Goal: Task Accomplishment & Management: Complete application form

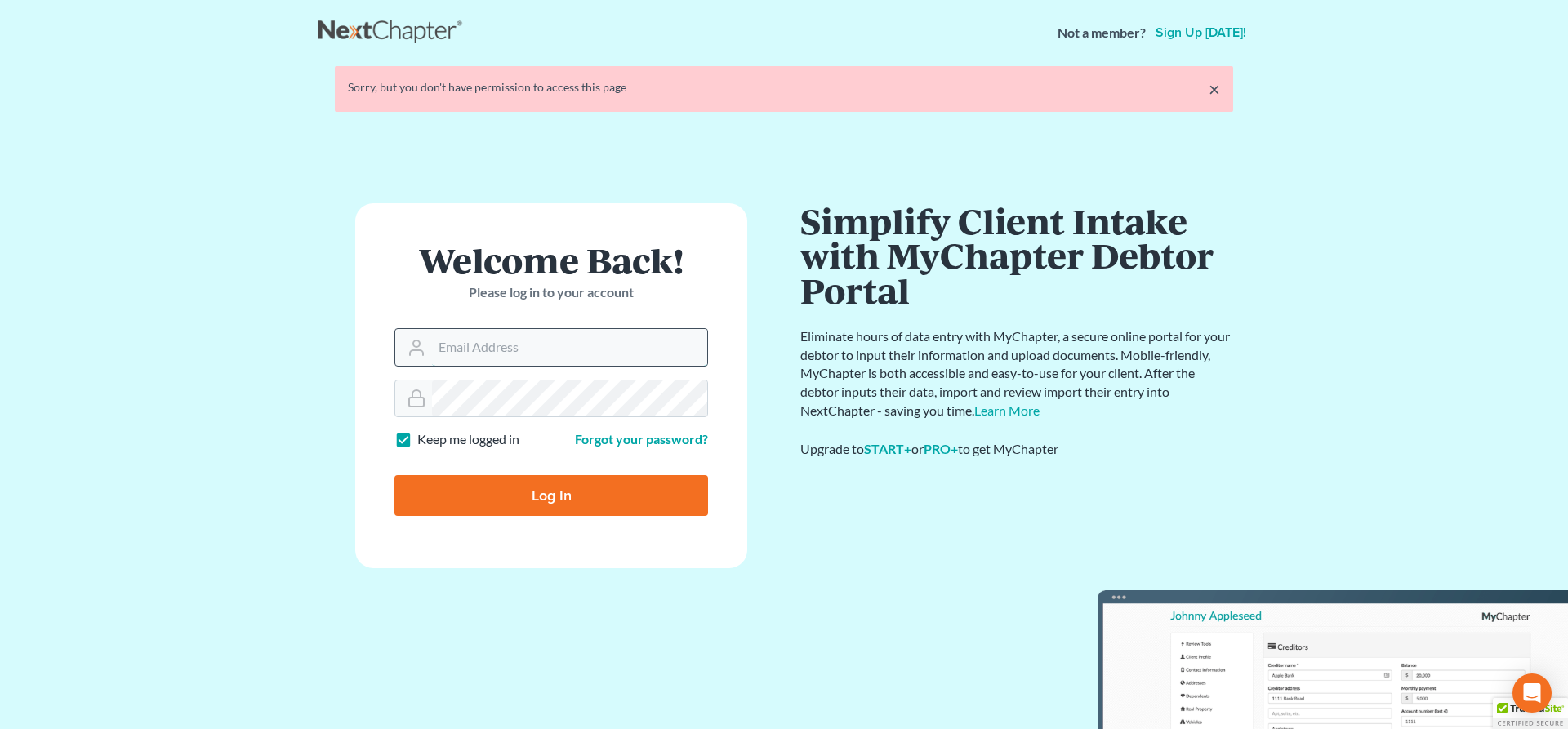
click at [512, 346] on input "Email Address" at bounding box center [569, 346] width 275 height 36
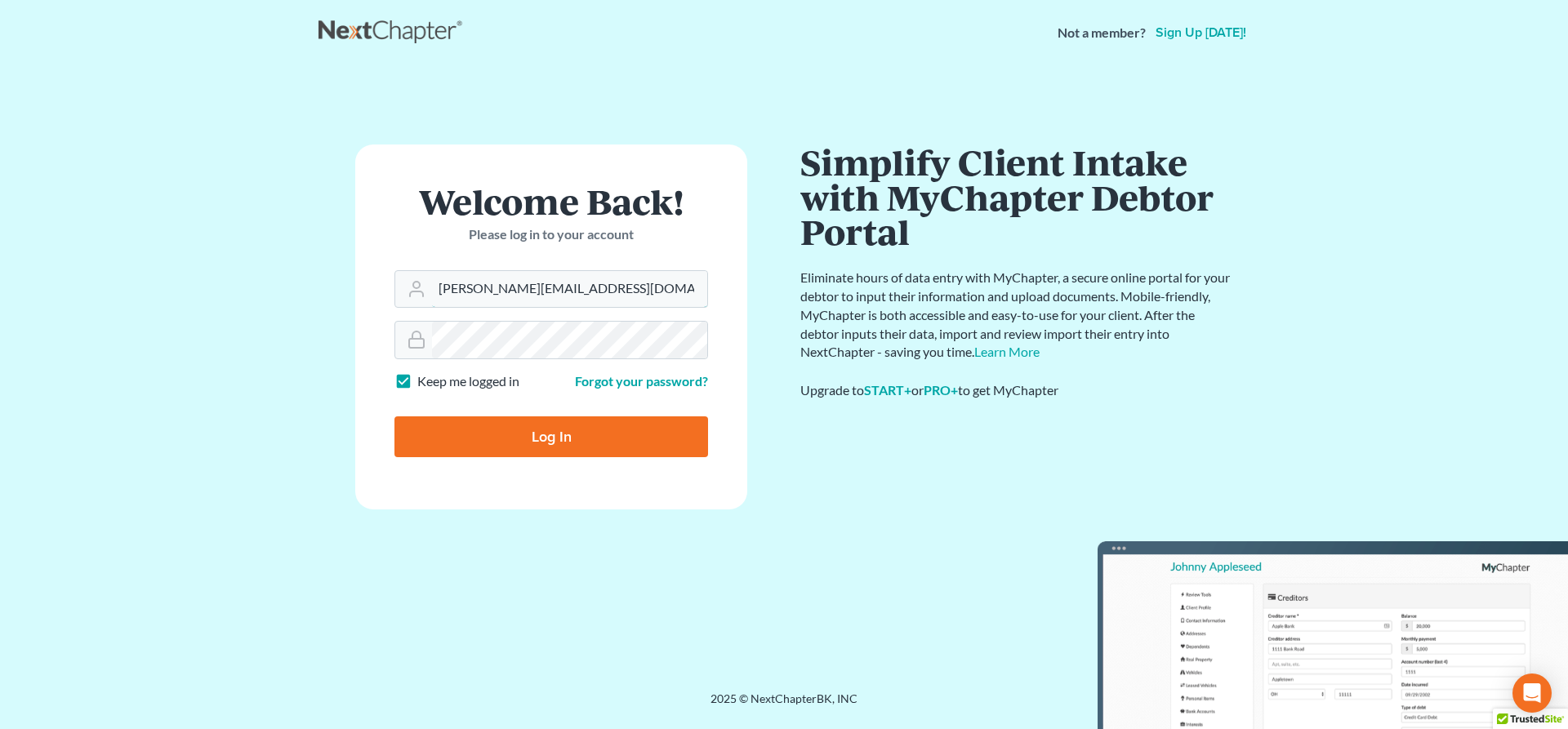
type input "[PERSON_NAME][EMAIL_ADDRESS][DOMAIN_NAME]"
click at [562, 439] on input "Log In" at bounding box center [551, 437] width 313 height 41
type input "Thinking..."
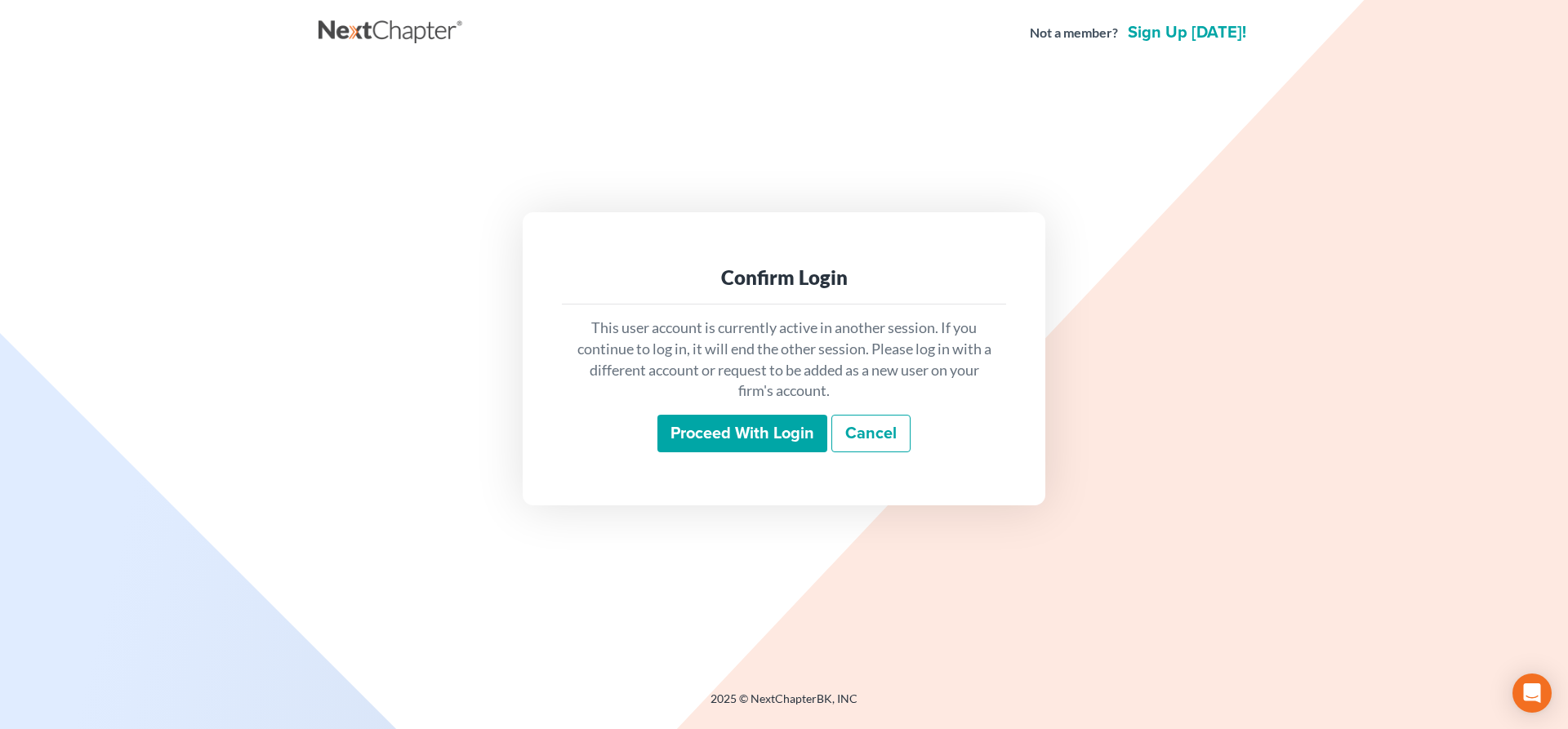
click at [771, 423] on input "Proceed with login" at bounding box center [742, 433] width 170 height 38
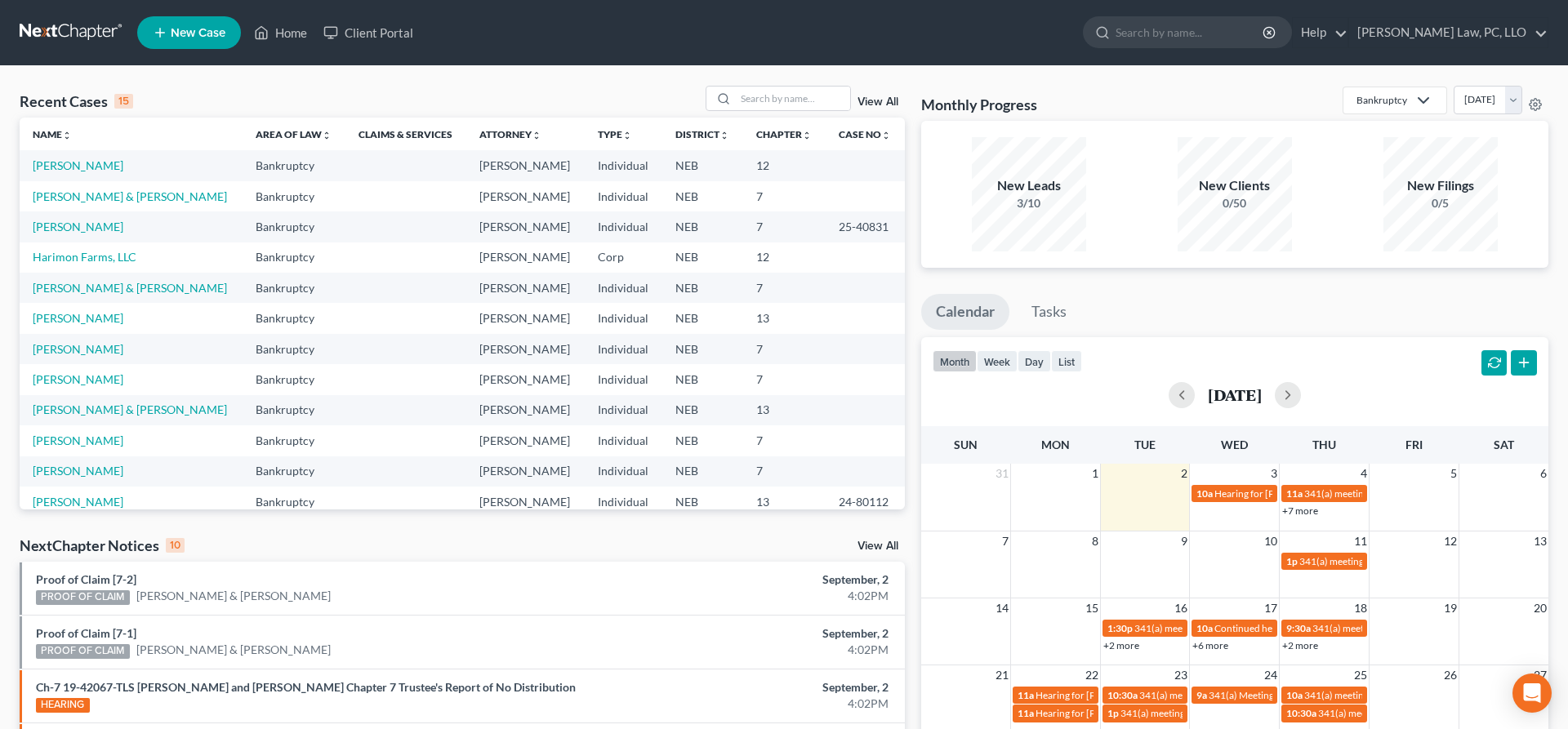
click at [194, 27] on span "New Case" at bounding box center [198, 33] width 55 height 13
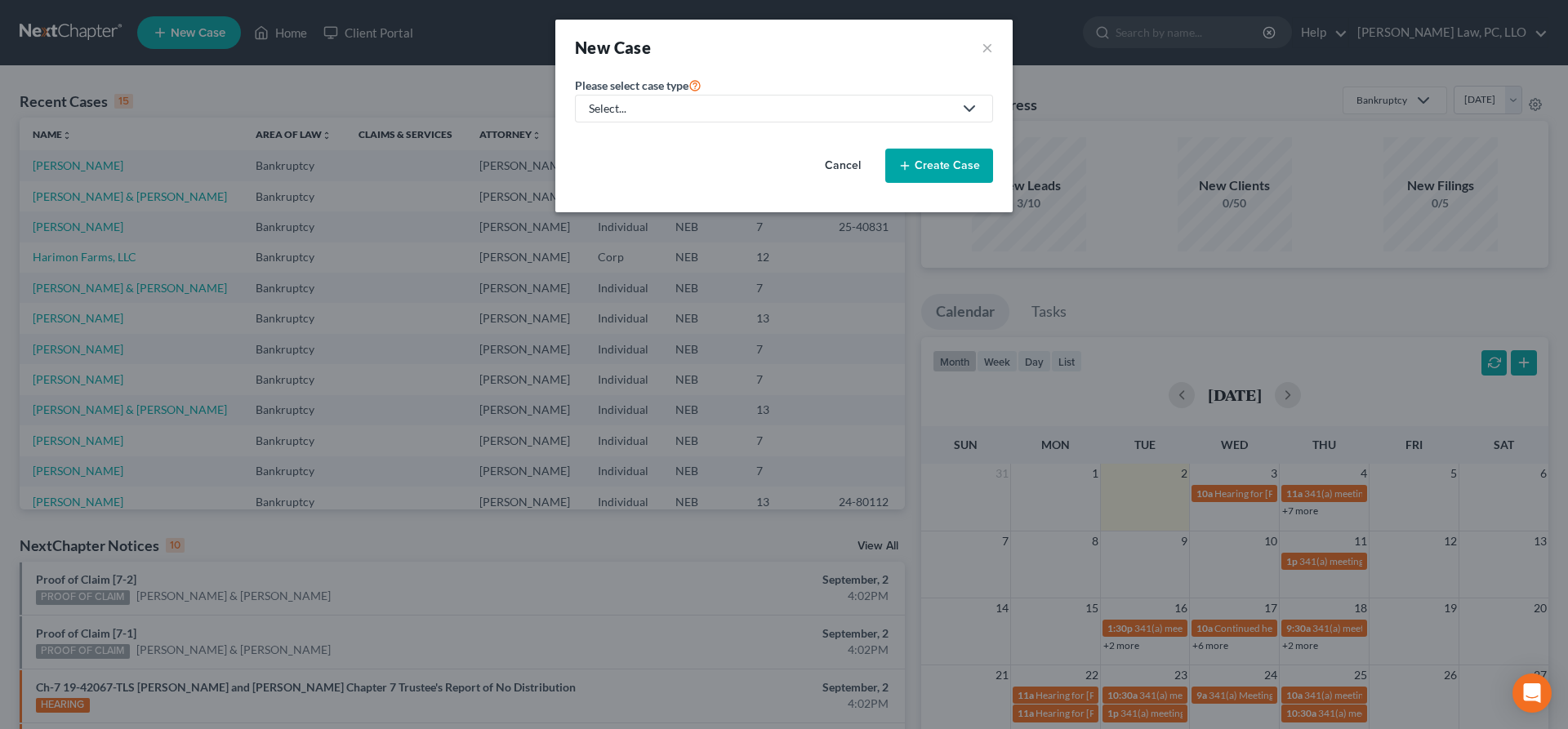
click at [697, 116] on div "Select..." at bounding box center [771, 108] width 364 height 17
click at [660, 143] on div "Bankruptcy" at bounding box center [669, 141] width 156 height 17
select select "48"
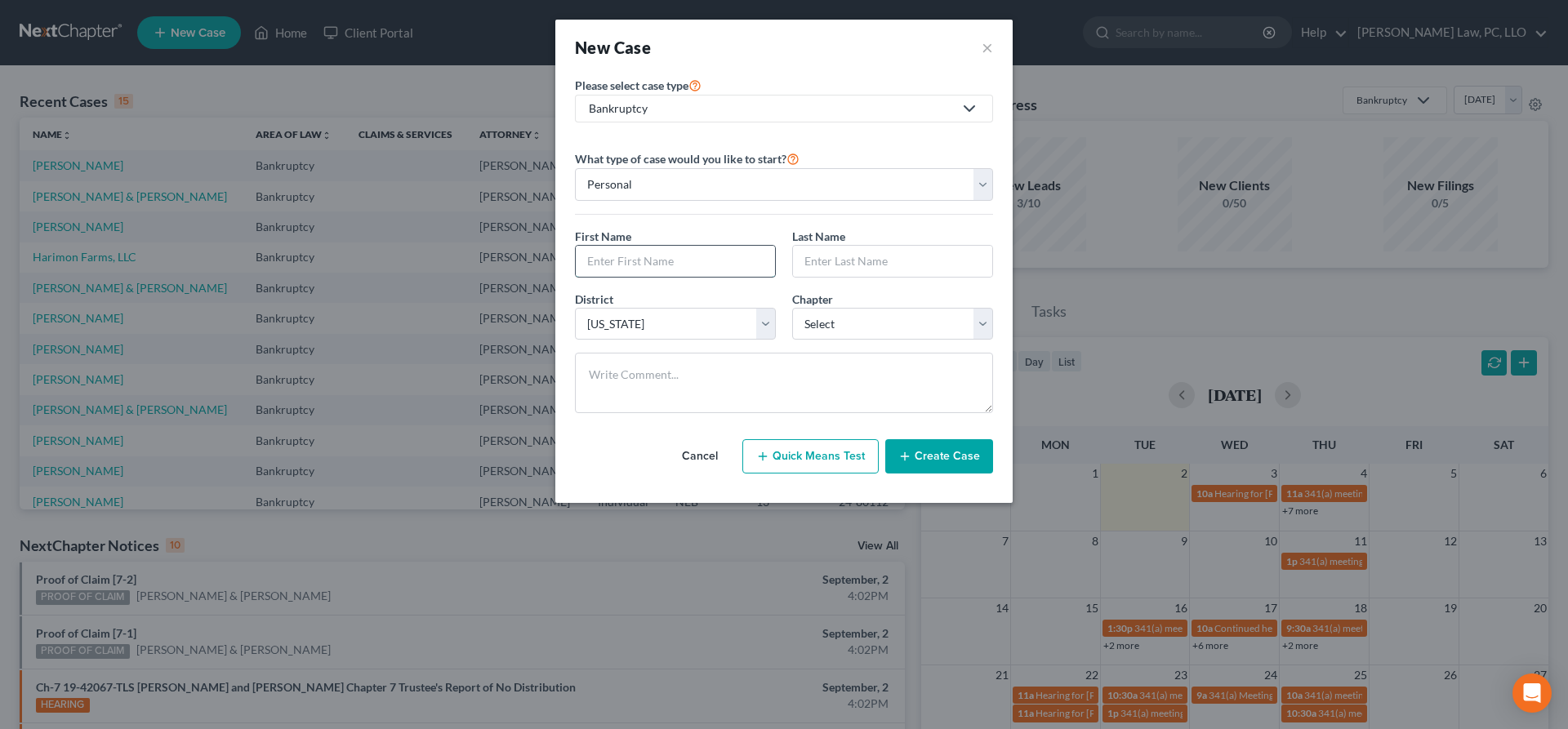
click at [709, 268] on input "text" at bounding box center [675, 262] width 200 height 31
type input "[PERSON_NAME]"
type input "Biberos"
select select "0"
click option "7" at bounding box center [0, 0] width 0 height 0
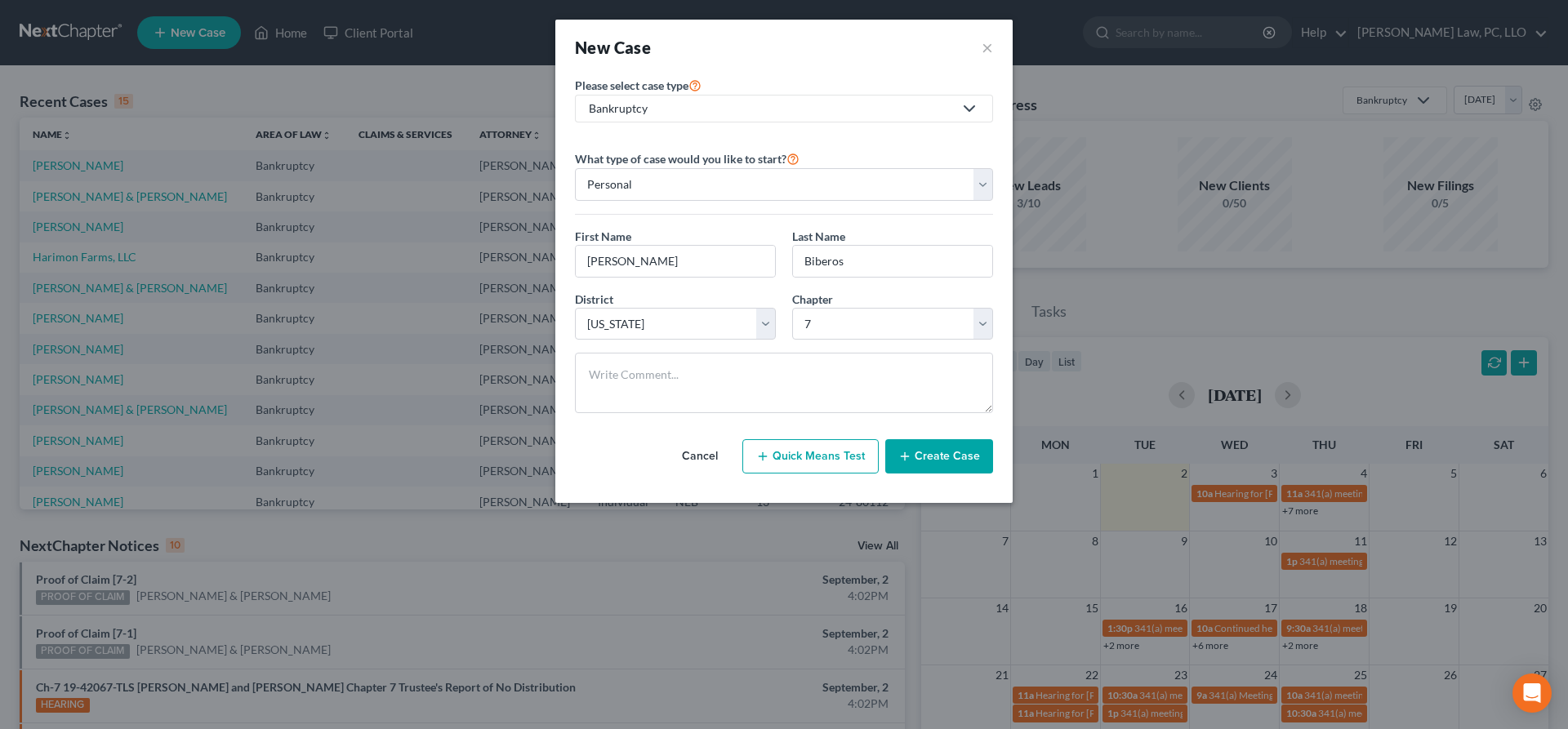
click at [911, 454] on icon "button" at bounding box center [904, 456] width 13 height 13
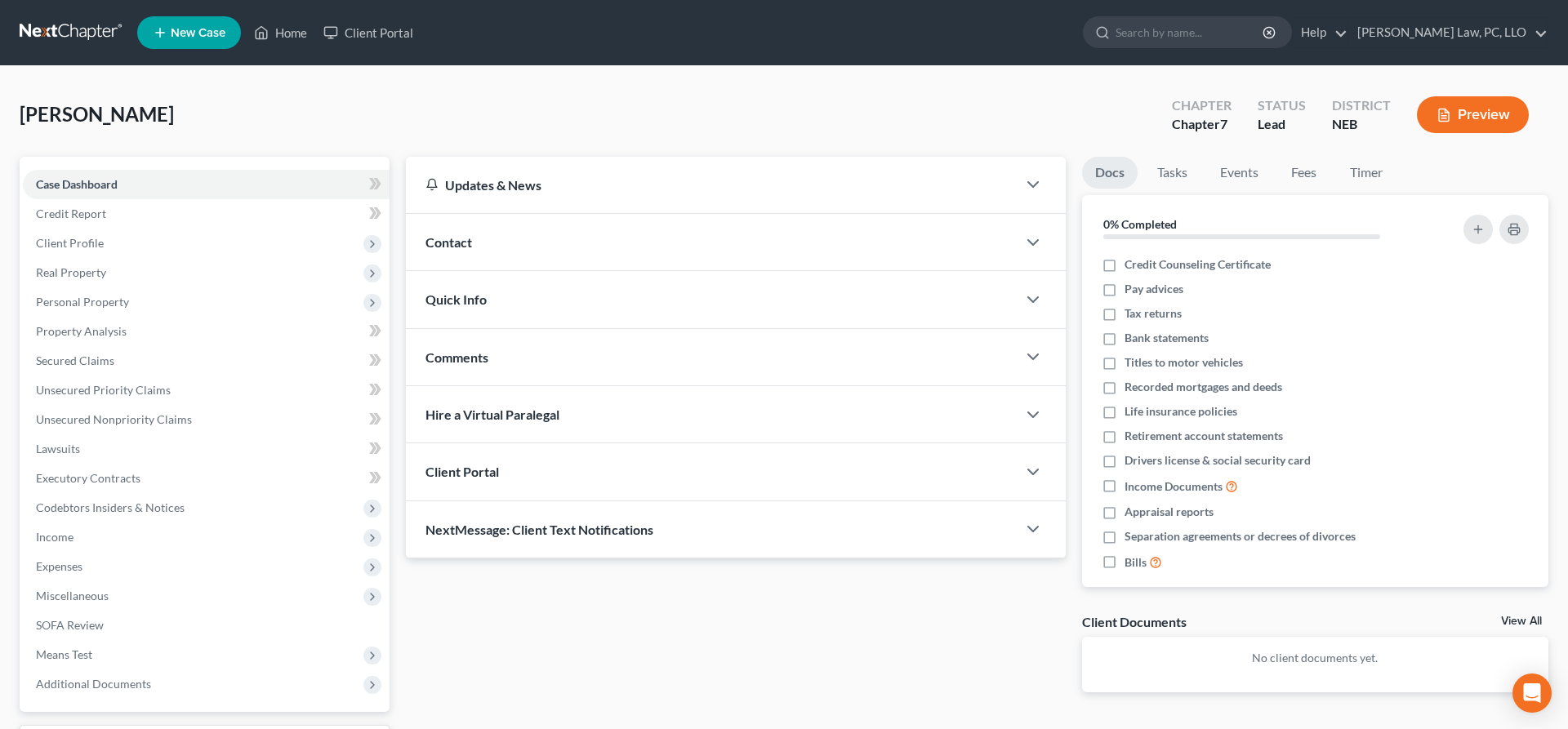
click at [463, 464] on span "Client Portal" at bounding box center [462, 472] width 74 height 16
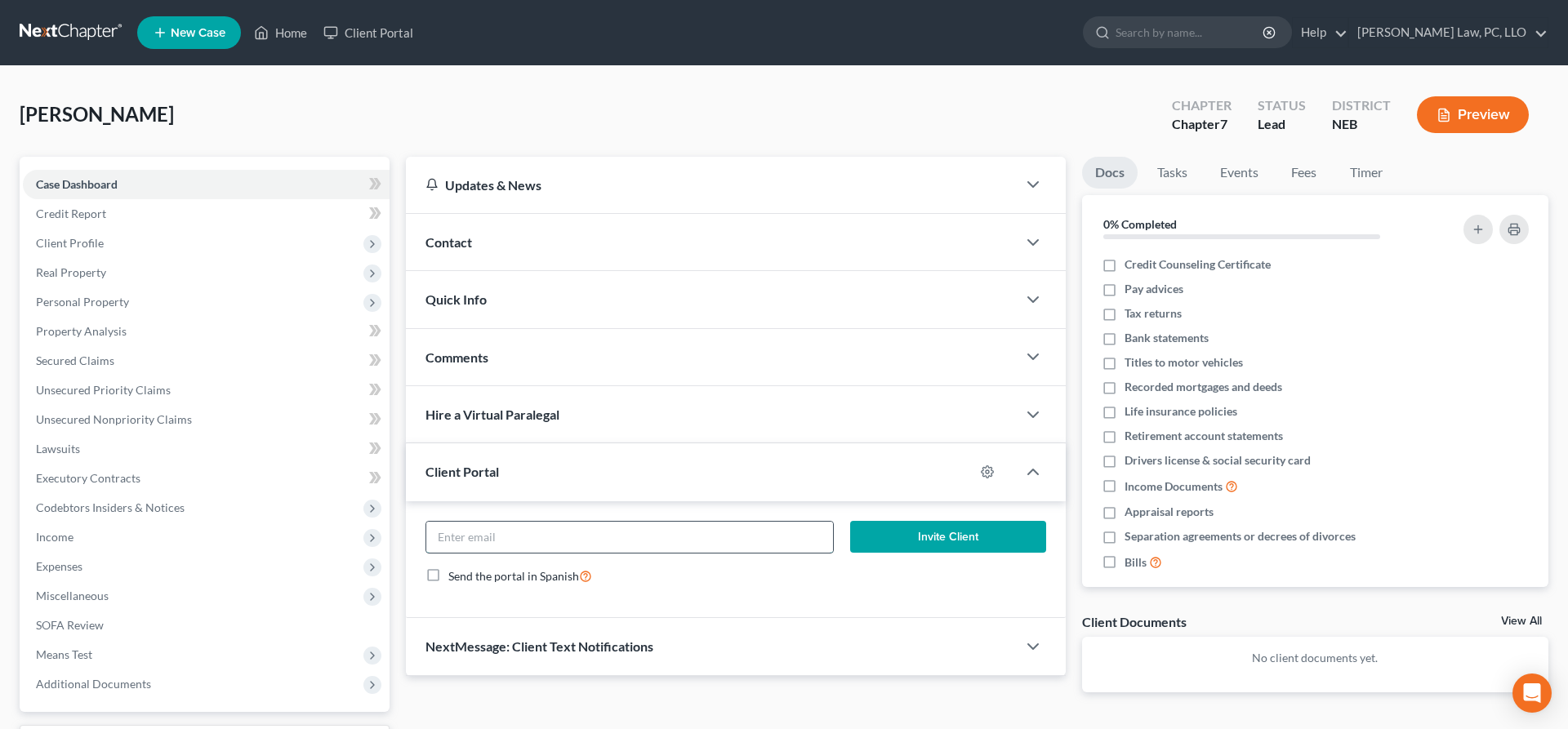
click at [621, 541] on input "email" at bounding box center [630, 537] width 407 height 31
paste input "[PERSON_NAME] <[EMAIL_ADDRESS][DOMAIN_NAME]>"
type input "[EMAIL_ADDRESS][DOMAIN_NAME]"
click at [930, 536] on button "Invite Client" at bounding box center [947, 537] width 196 height 33
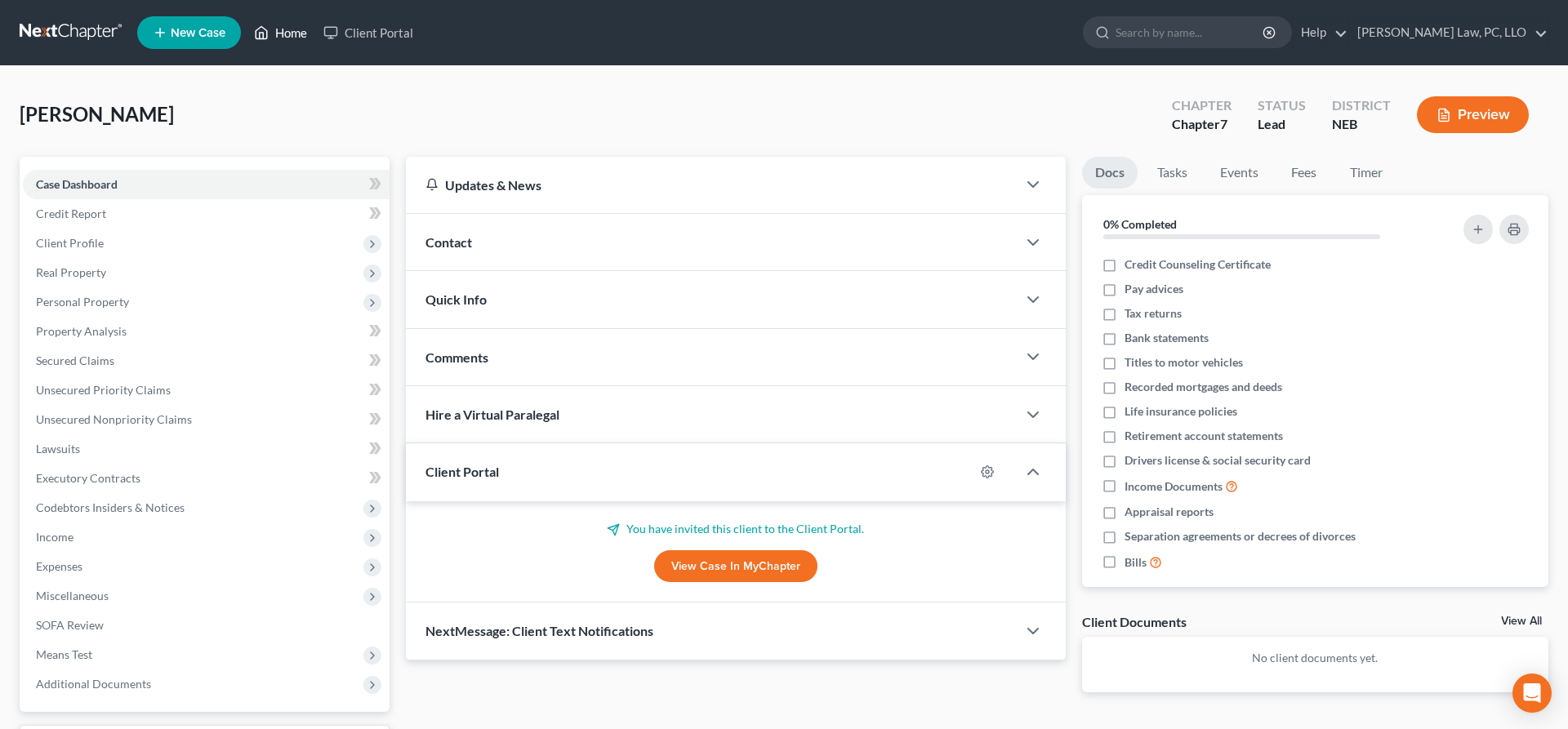
click at [294, 28] on link "Home" at bounding box center [280, 32] width 69 height 29
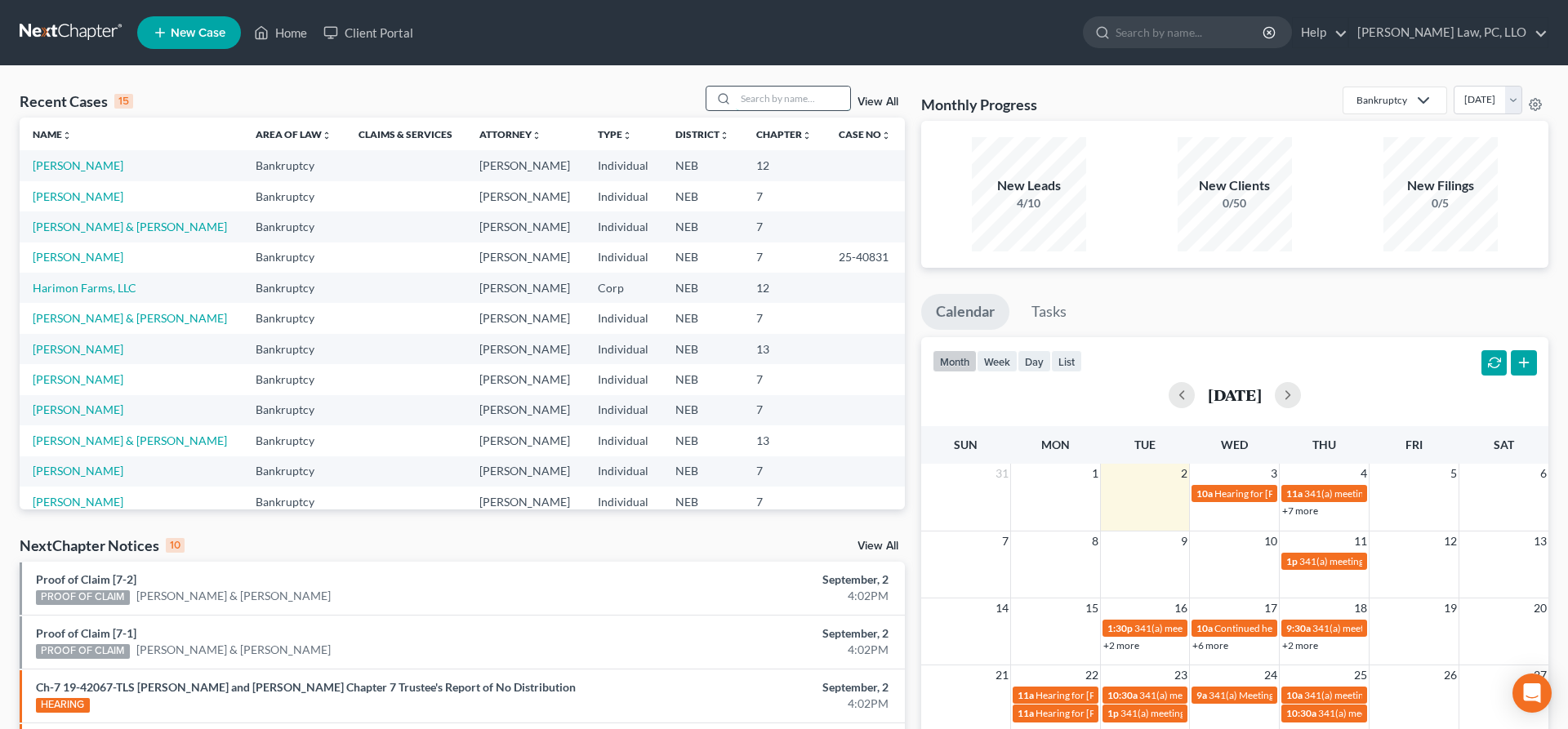
click at [770, 90] on input "search" at bounding box center [792, 98] width 114 height 23
type input "n"
type input "[PERSON_NAME]"
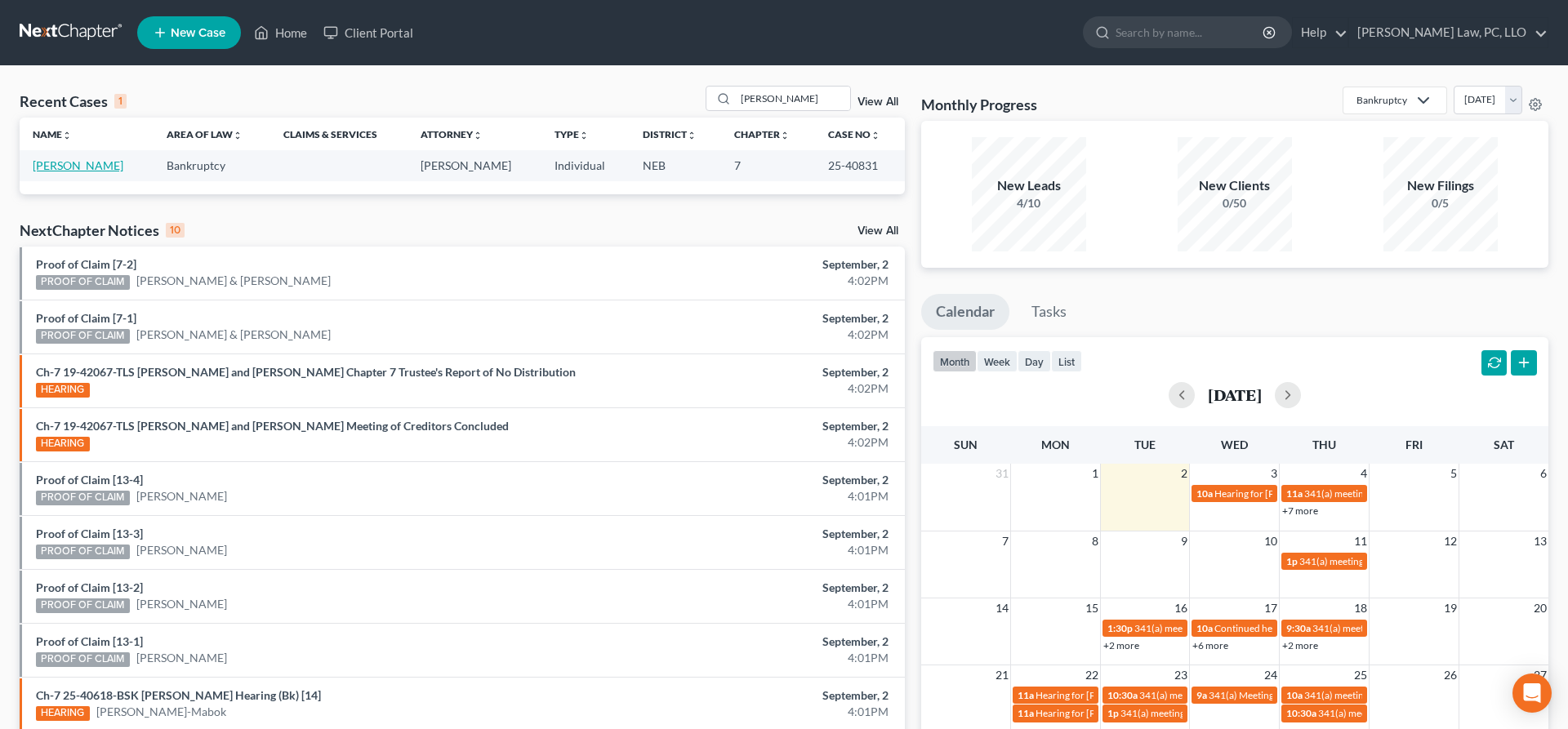
click at [91, 164] on link "[PERSON_NAME]" at bounding box center [78, 165] width 91 height 14
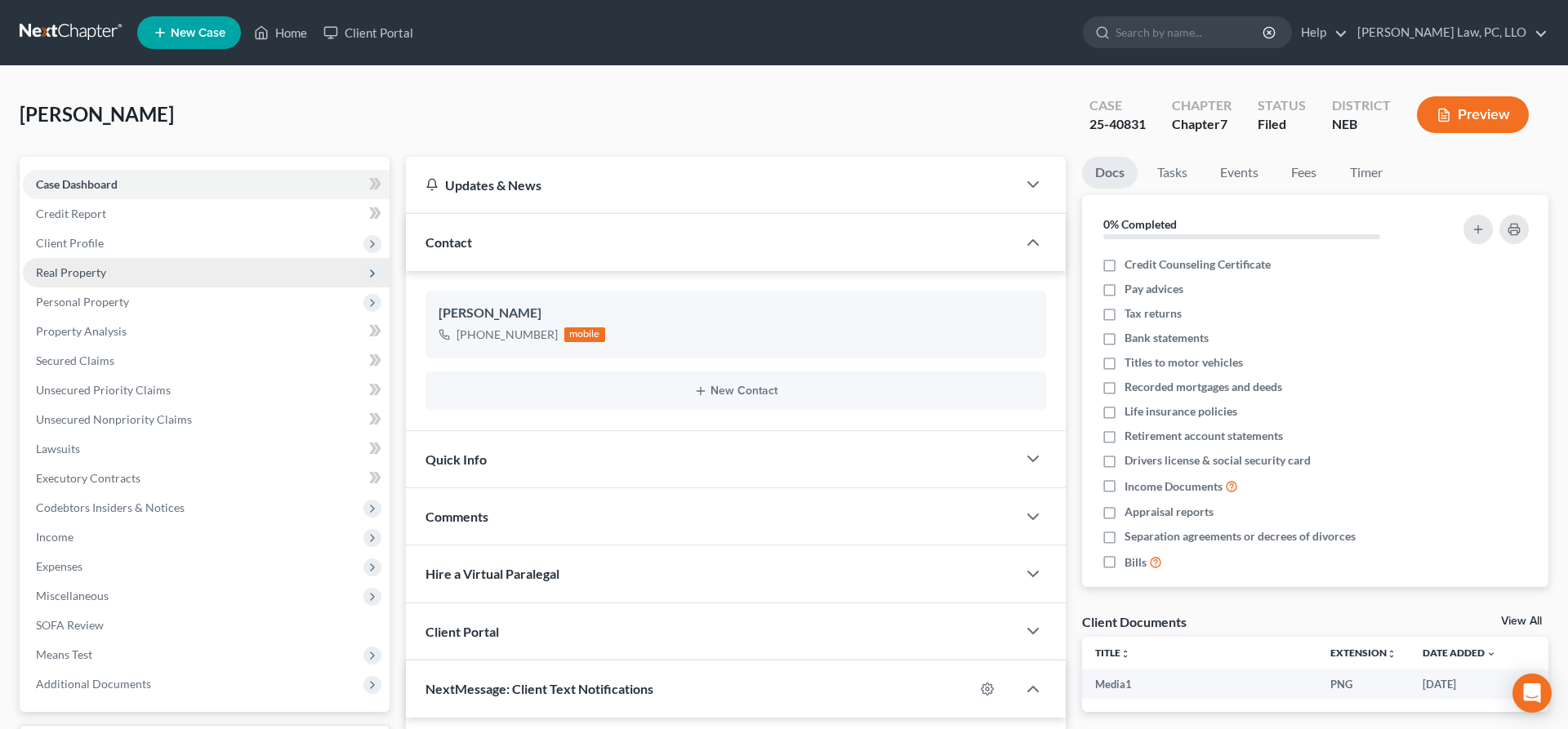
scroll to position [601, 0]
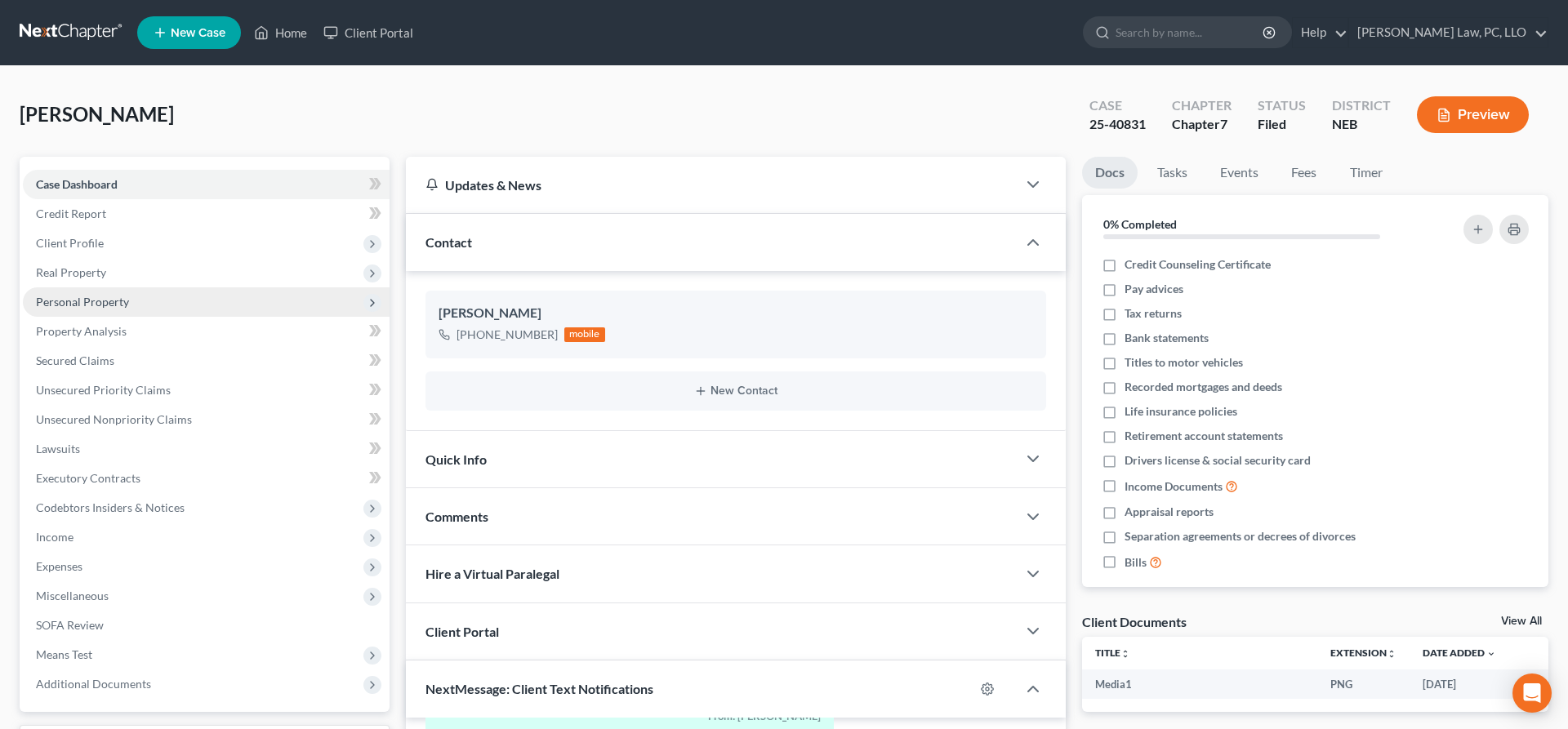
click at [100, 299] on span "Personal Property" at bounding box center [83, 302] width 93 height 14
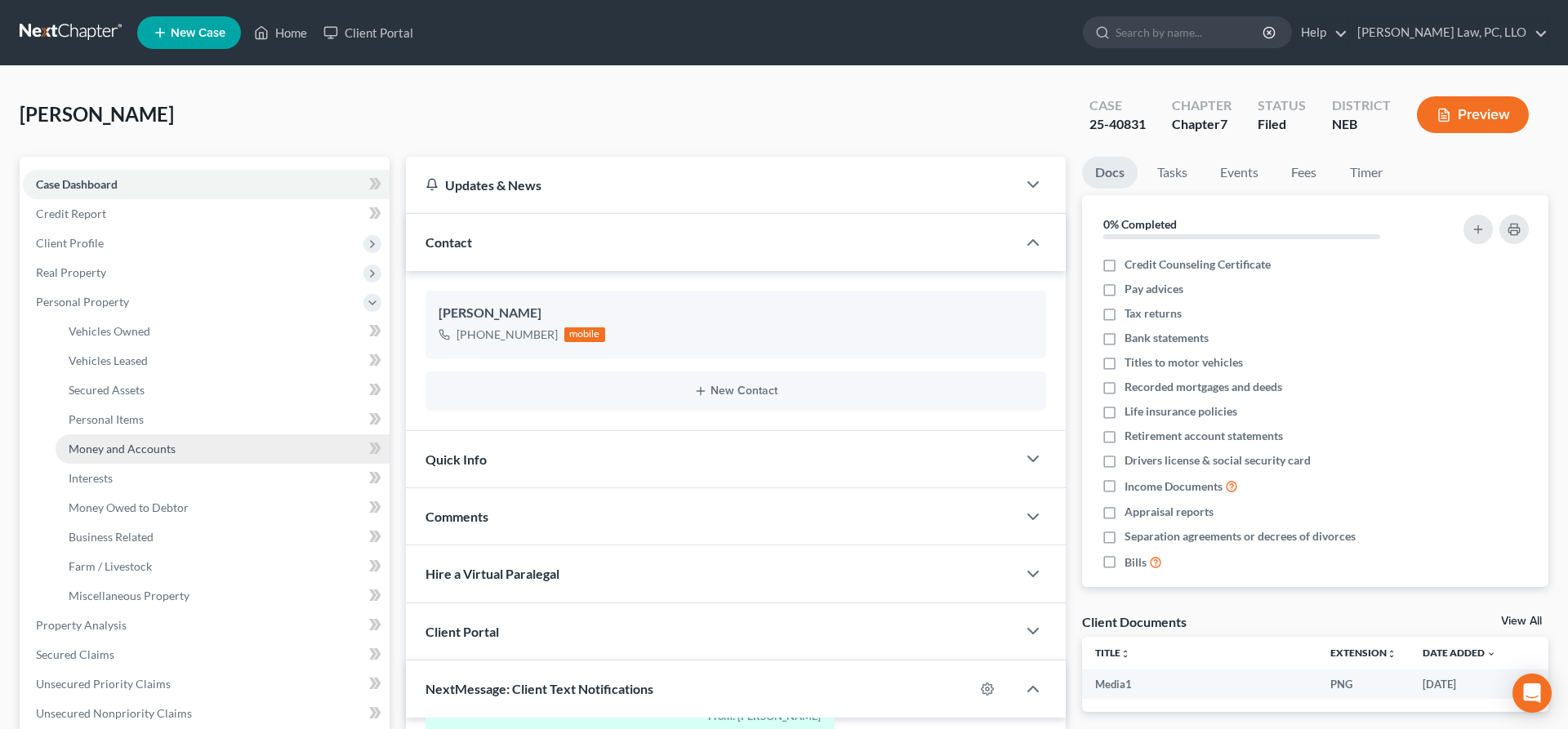
click at [128, 449] on span "Money and Accounts" at bounding box center [122, 449] width 107 height 14
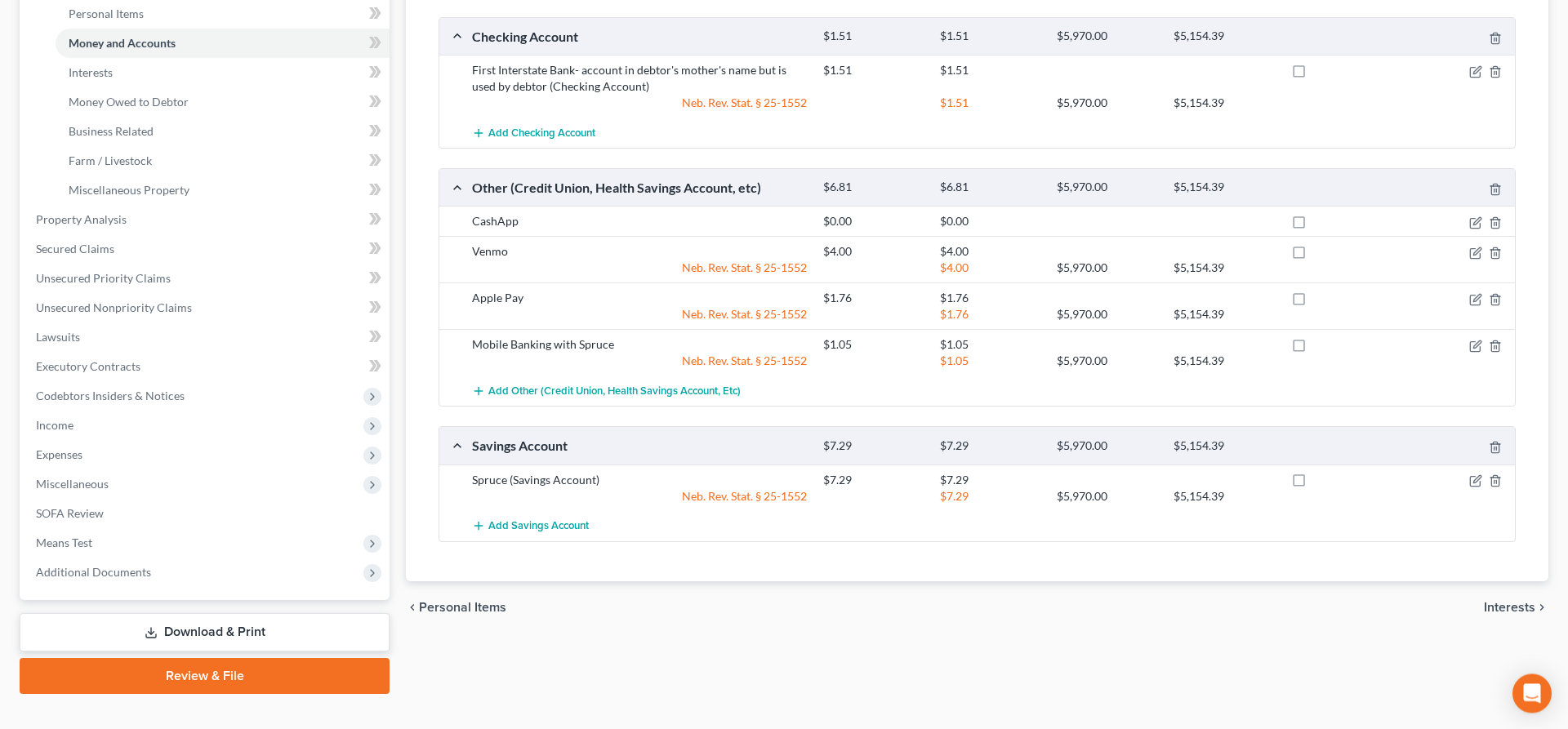
scroll to position [431, 0]
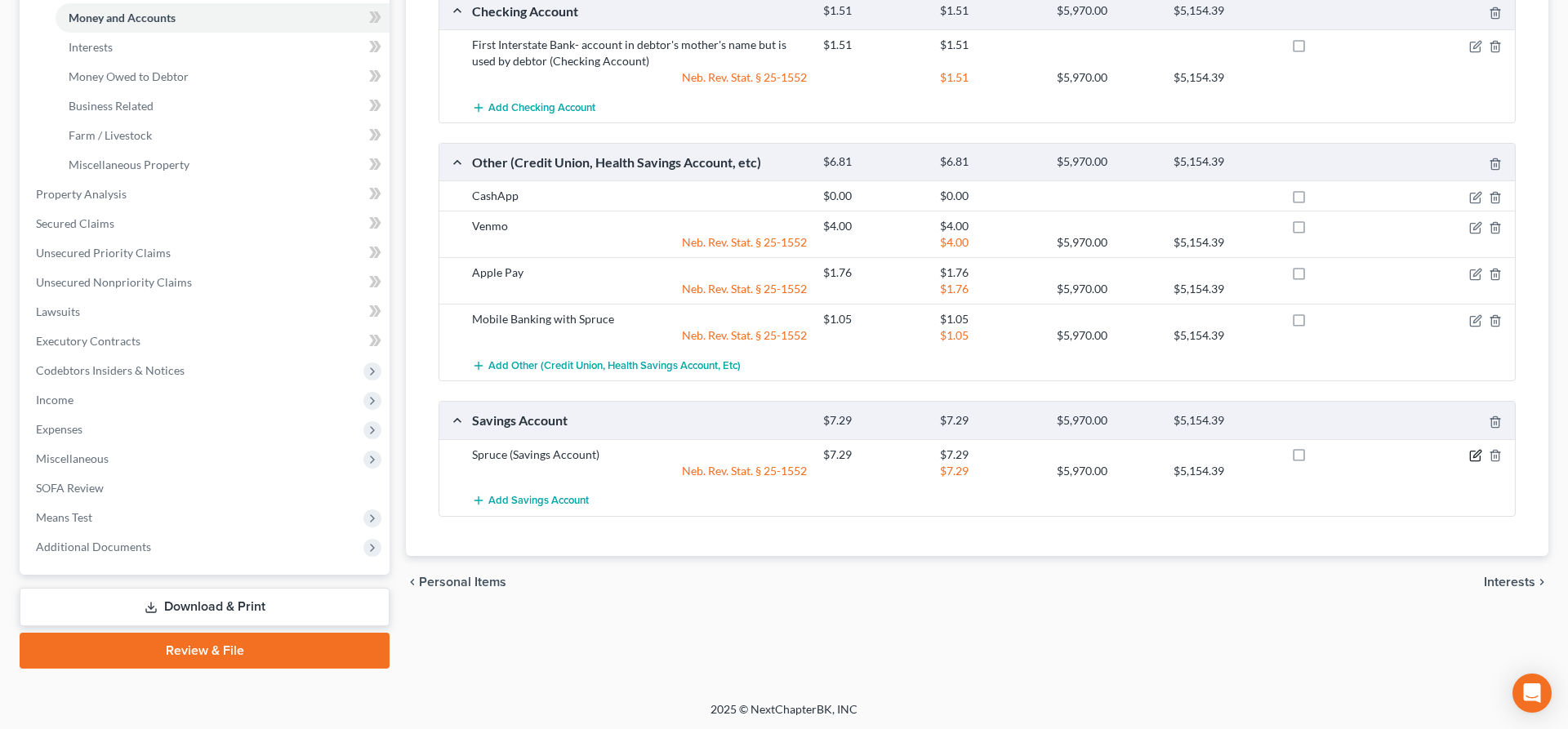
click at [1476, 458] on icon "button" at bounding box center [1475, 455] width 13 height 13
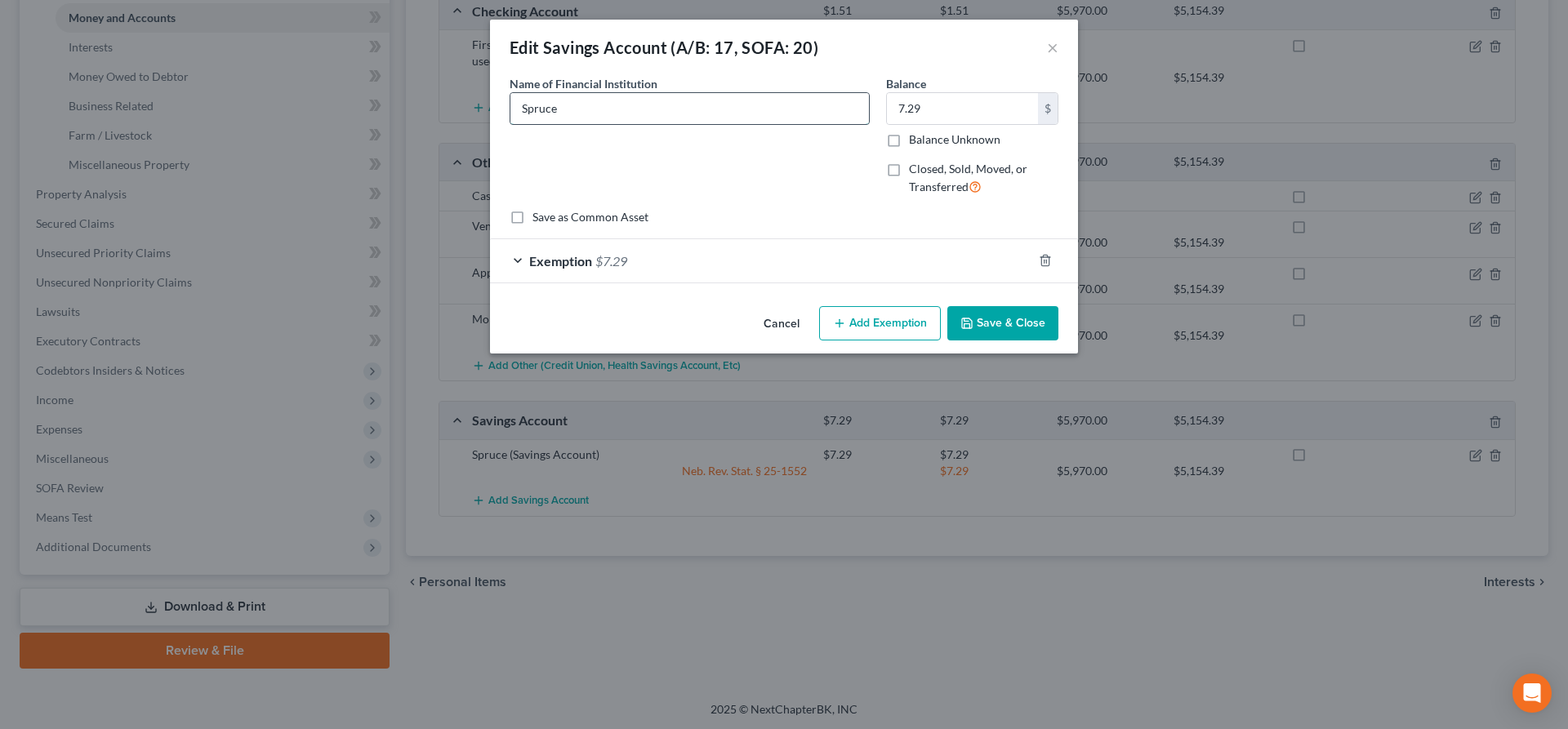
click at [687, 122] on input "Spruce" at bounding box center [689, 109] width 358 height 31
click at [650, 102] on input "Spruce (3 accounts total: FL; Savings and "Bills"" at bounding box center [689, 109] width 358 height 31
click at [675, 107] on input "Spruce (3 accounts total: "FL"; Savings and "Bills"" at bounding box center [689, 109] width 358 height 31
click at [712, 109] on input "Spruce (3 accounts total: "FL"; "Savings and "Bills"" at bounding box center [689, 109] width 358 height 31
type input "Spruce (3 accounts total: "FL"; "Savings" and "Bills""
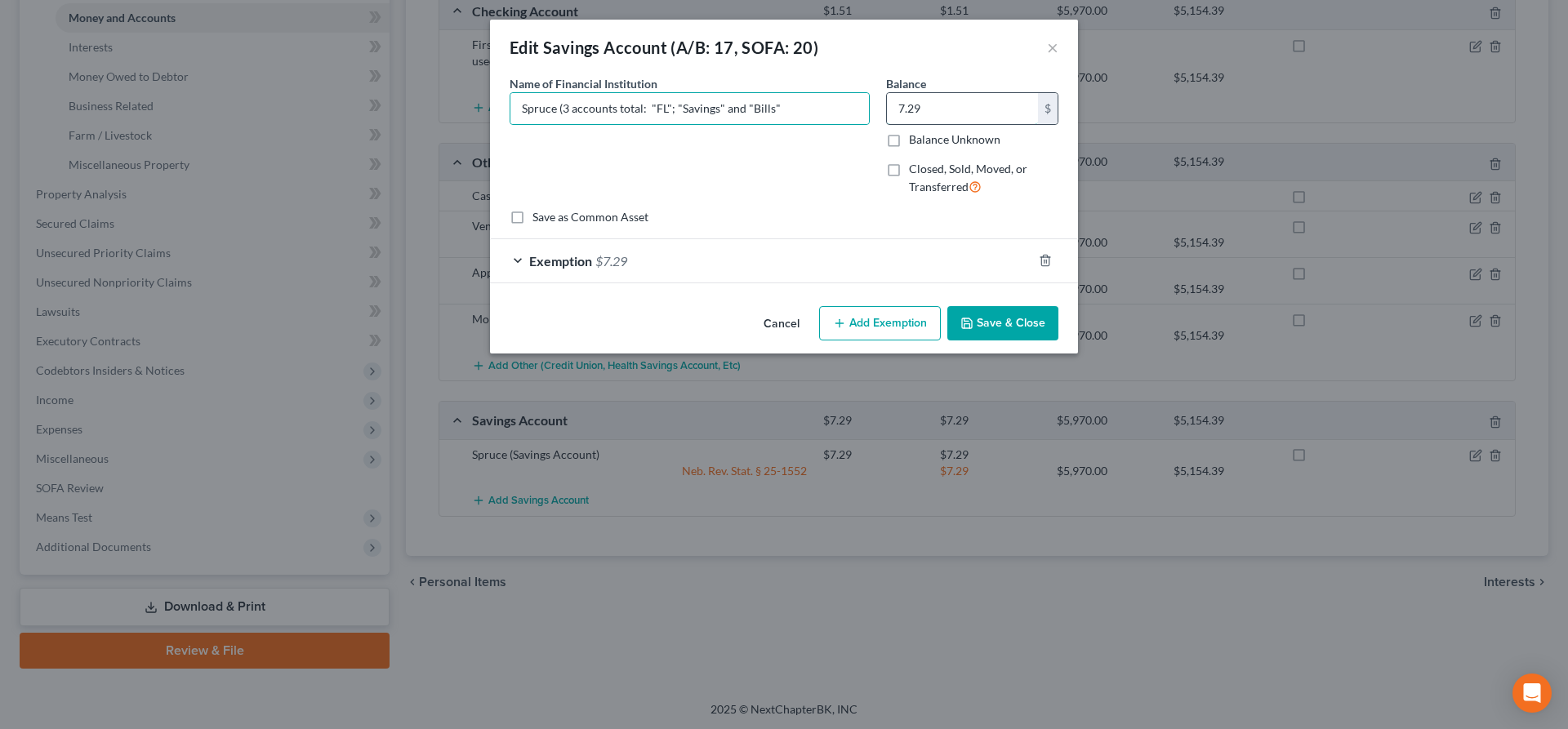
click at [942, 97] on input "7.29" at bounding box center [962, 109] width 151 height 31
type input "0.51"
click at [726, 267] on div "Exemption $7.29" at bounding box center [760, 261] width 542 height 43
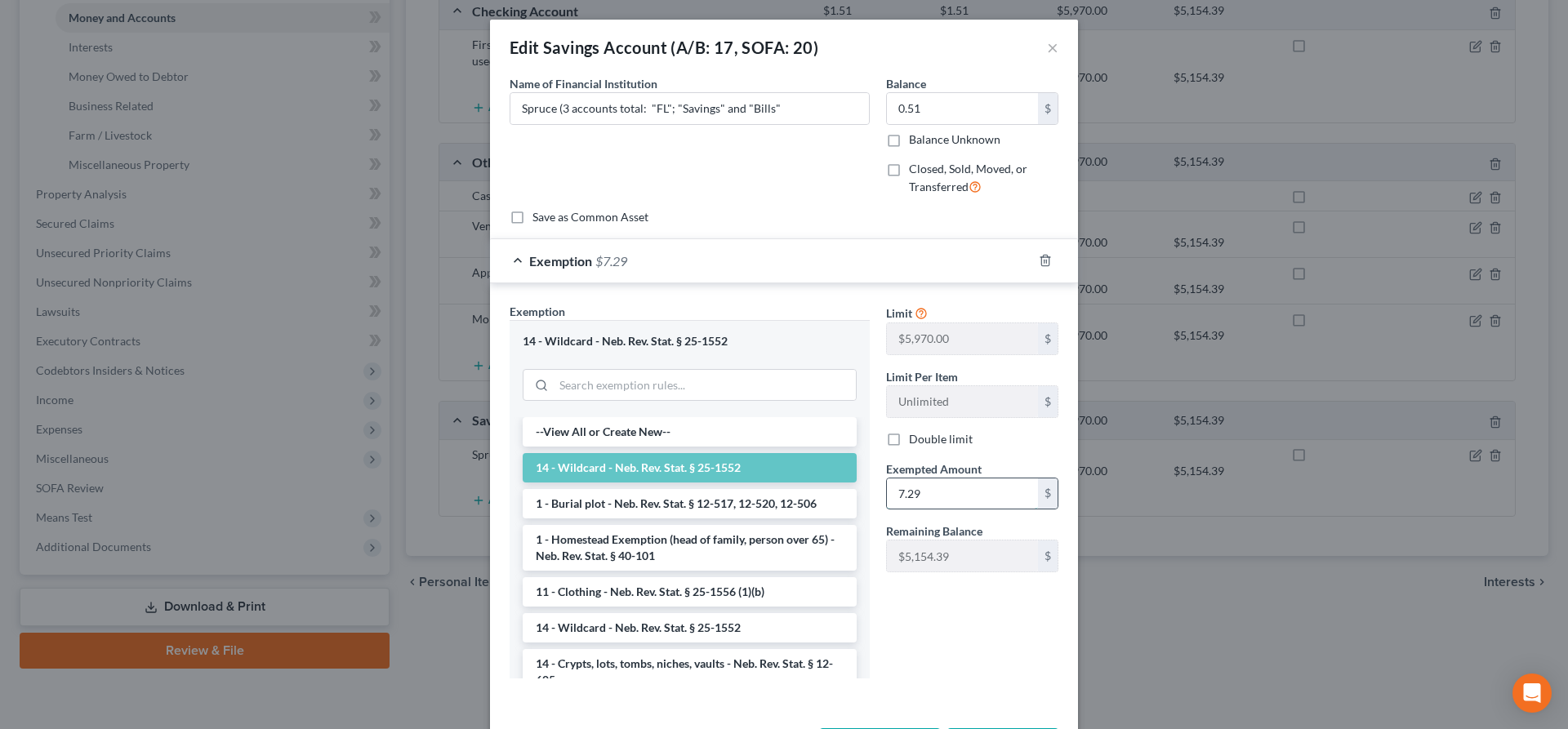
click at [930, 490] on input "7.29" at bounding box center [962, 494] width 151 height 31
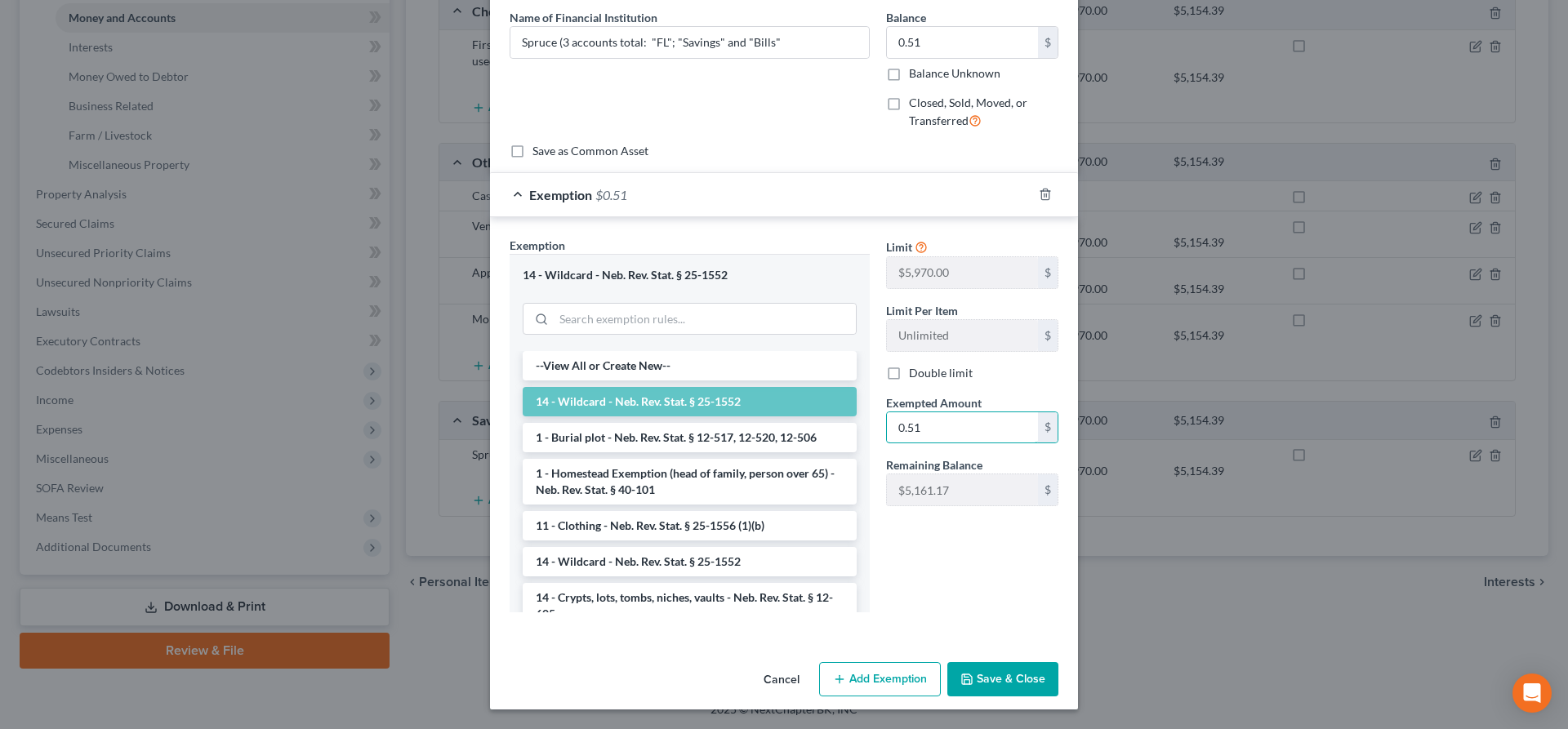
type input "0.51"
click at [1003, 695] on button "Save & Close" at bounding box center [1003, 678] width 111 height 34
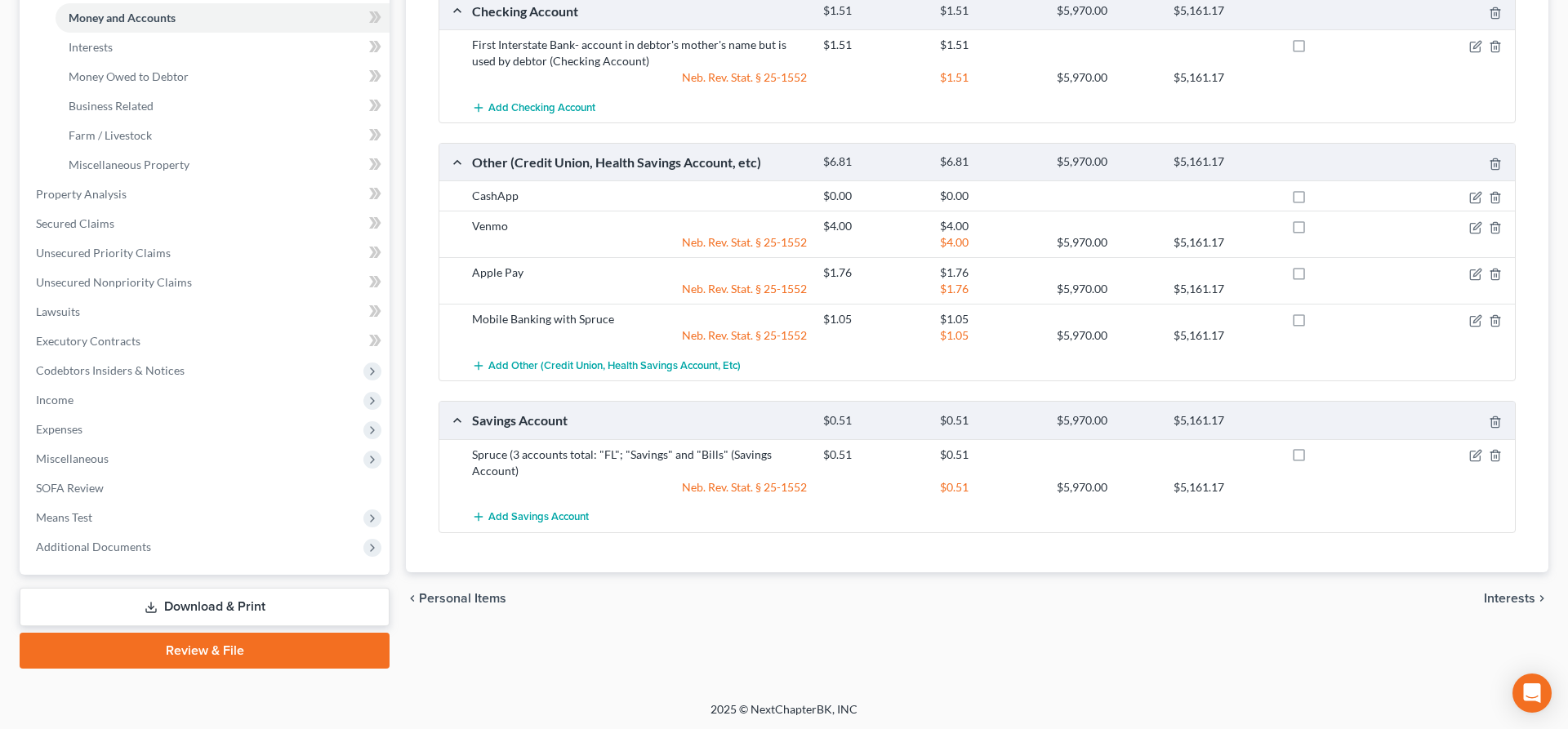
click at [252, 612] on link "Download & Print" at bounding box center [204, 606] width 370 height 38
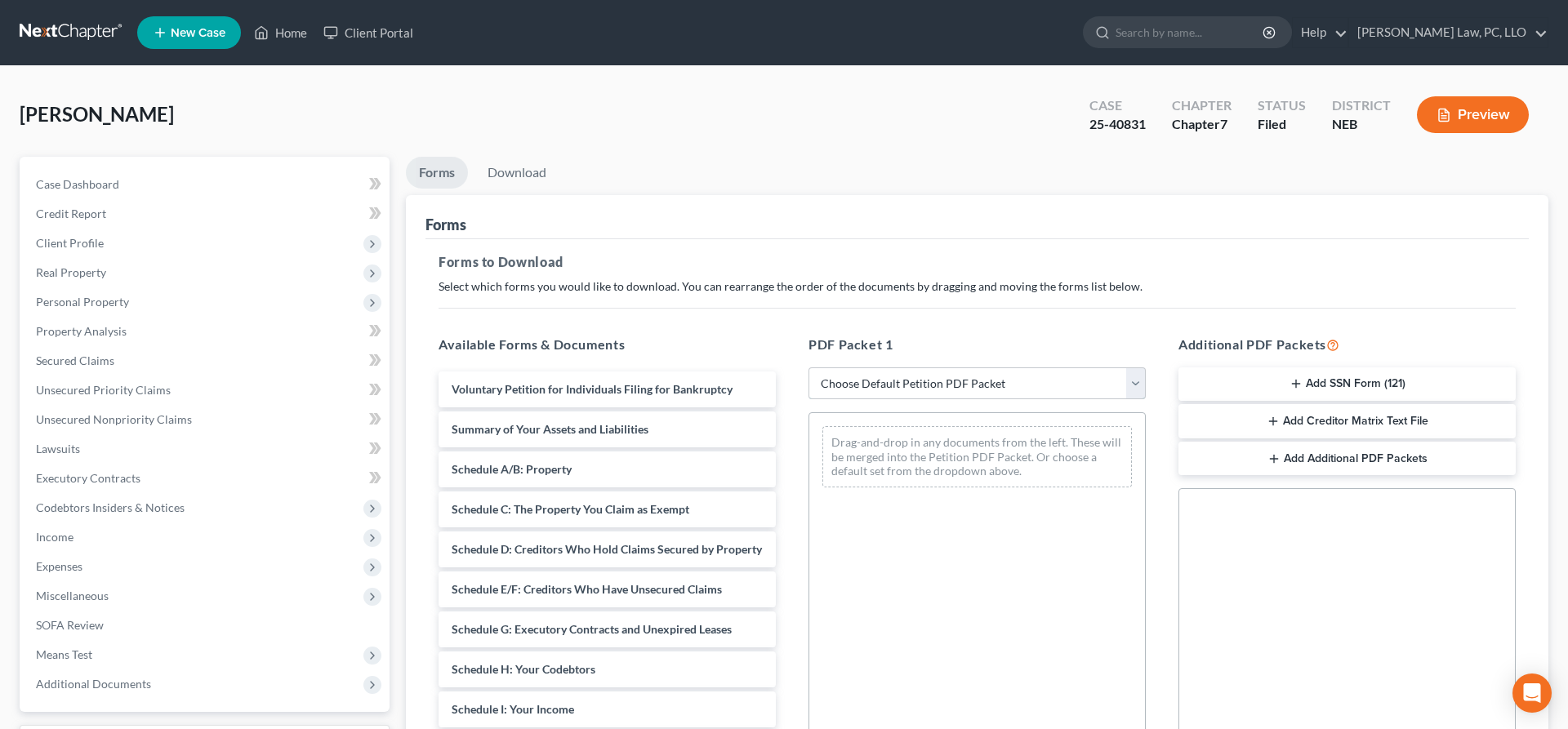
click at [809, 368] on select "Choose Default Petition PDF Packet Complete Bankruptcy Petition (all forms and …" at bounding box center [977, 384] width 338 height 33
select select "2"
click option "Amended Forms" at bounding box center [0, 0] width 0 height 0
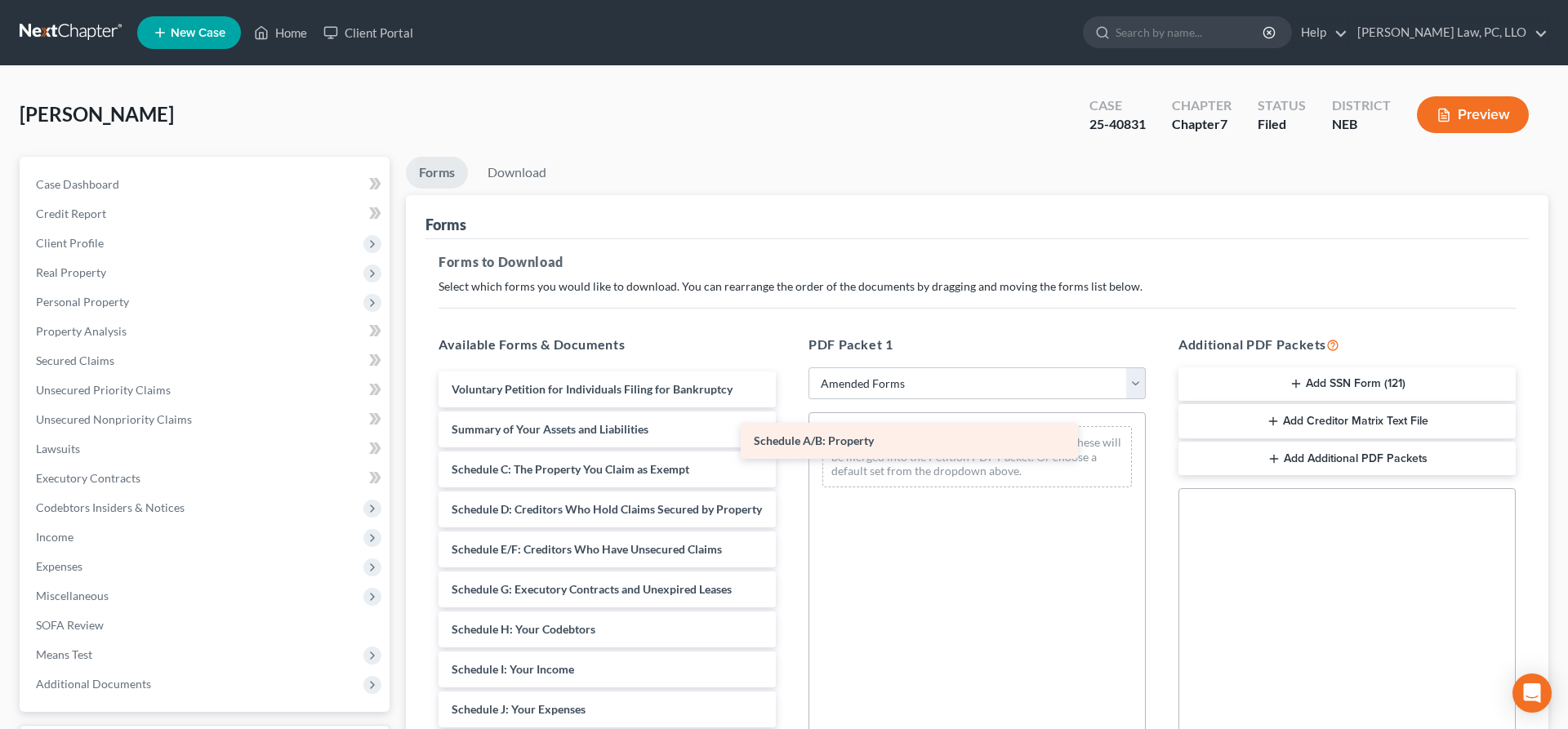
drag, startPoint x: 545, startPoint y: 469, endPoint x: 849, endPoint y: 444, distance: 305.0
click at [788, 444] on div "Schedule A/B: Property Voluntary Petition for Individuals Filing for Bankruptcy…" at bounding box center [606, 734] width 363 height 725
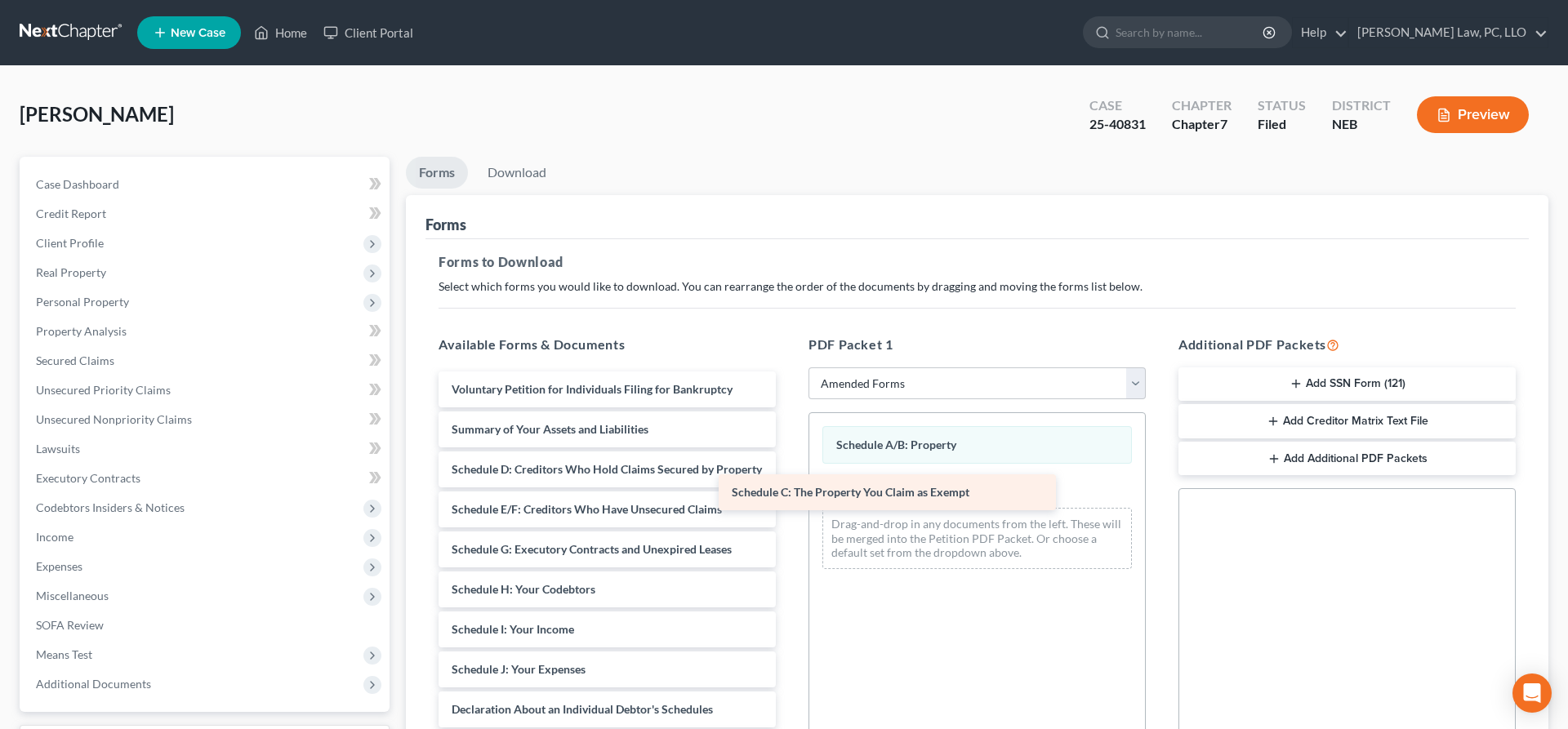
drag, startPoint x: 591, startPoint y: 478, endPoint x: 871, endPoint y: 501, distance: 280.9
click at [788, 501] on div "Schedule C: The Property You Claim as Exempt Voluntary Petition for Individuals…" at bounding box center [606, 714] width 363 height 685
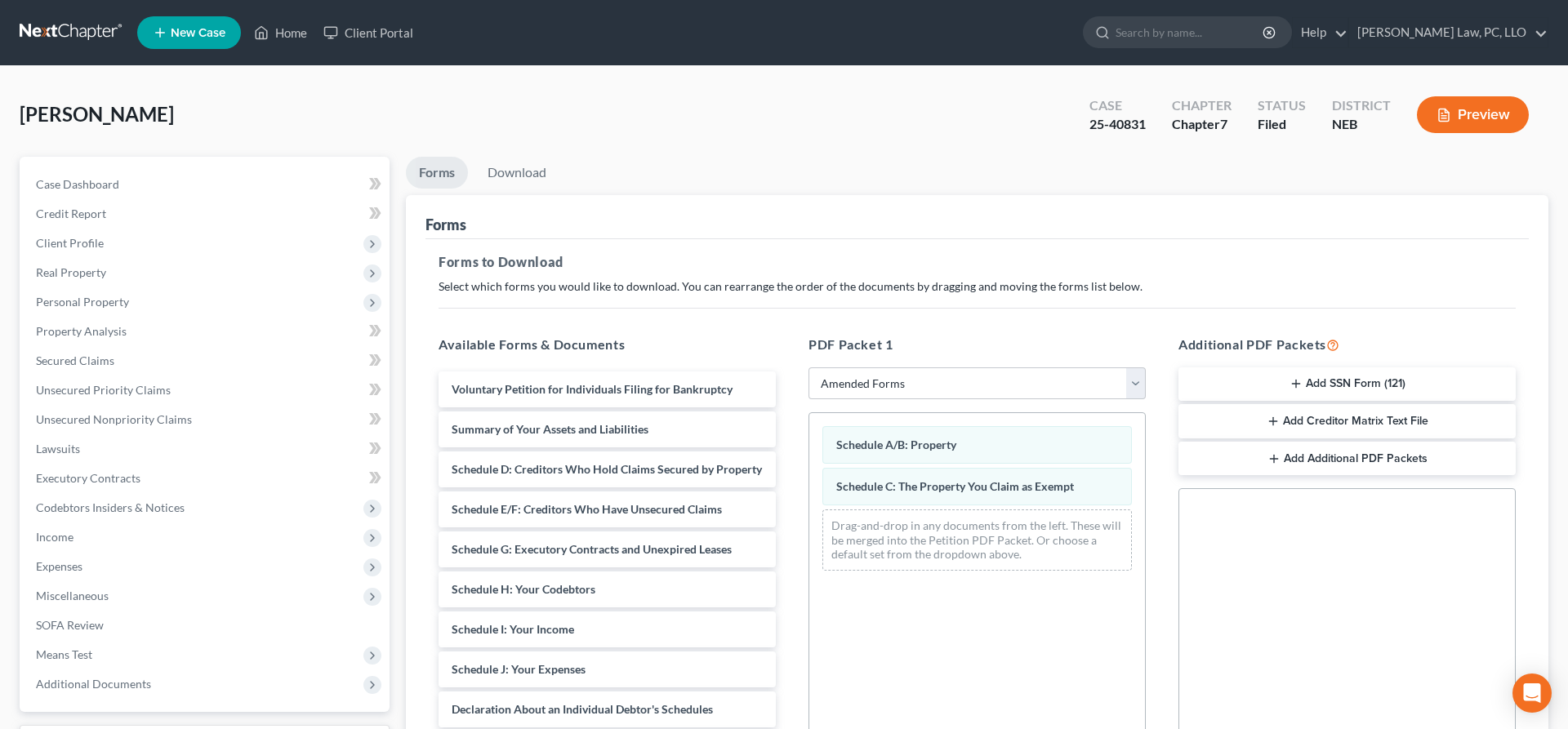
scroll to position [278, 0]
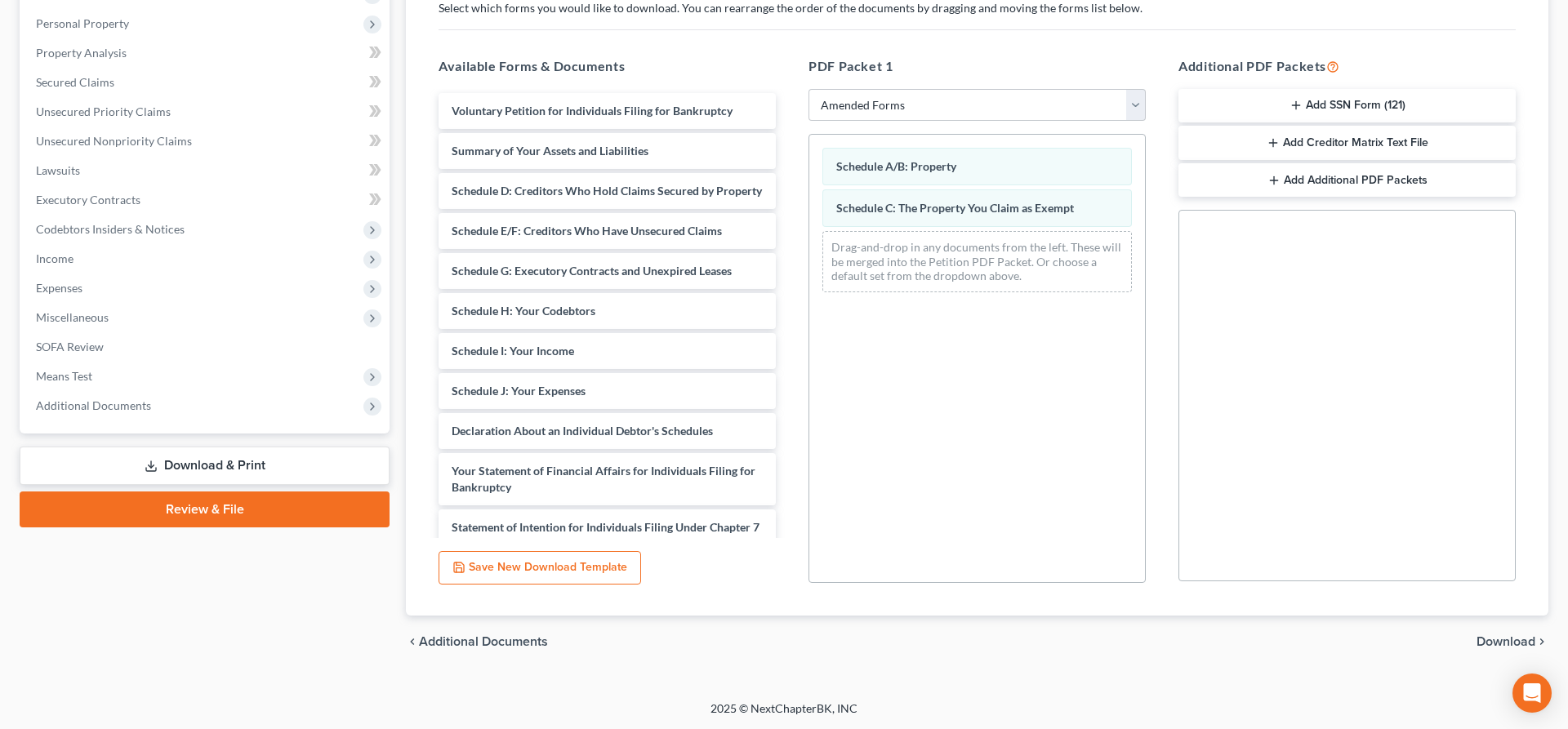
click at [1527, 646] on span "Download" at bounding box center [1506, 641] width 58 height 13
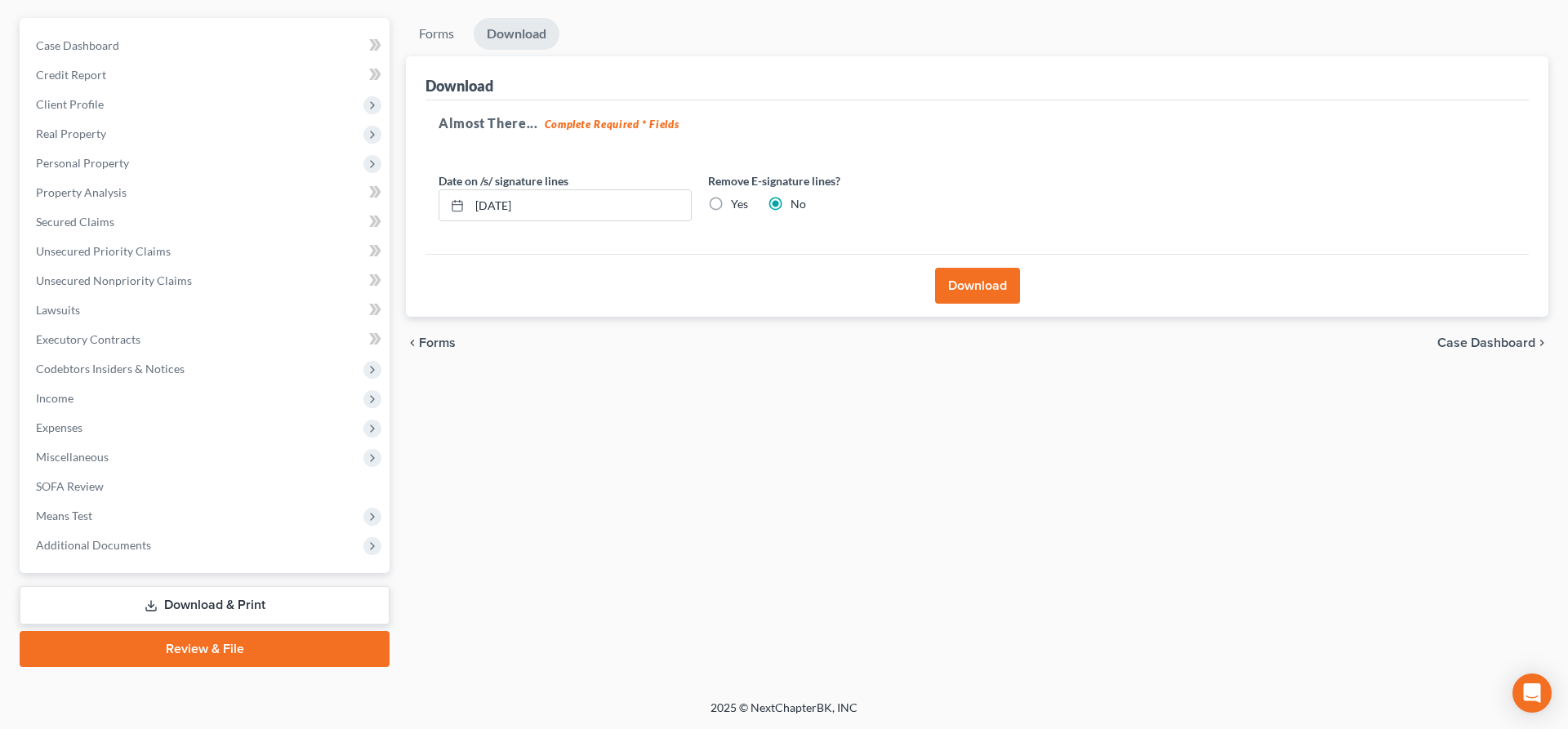
scroll to position [137, 0]
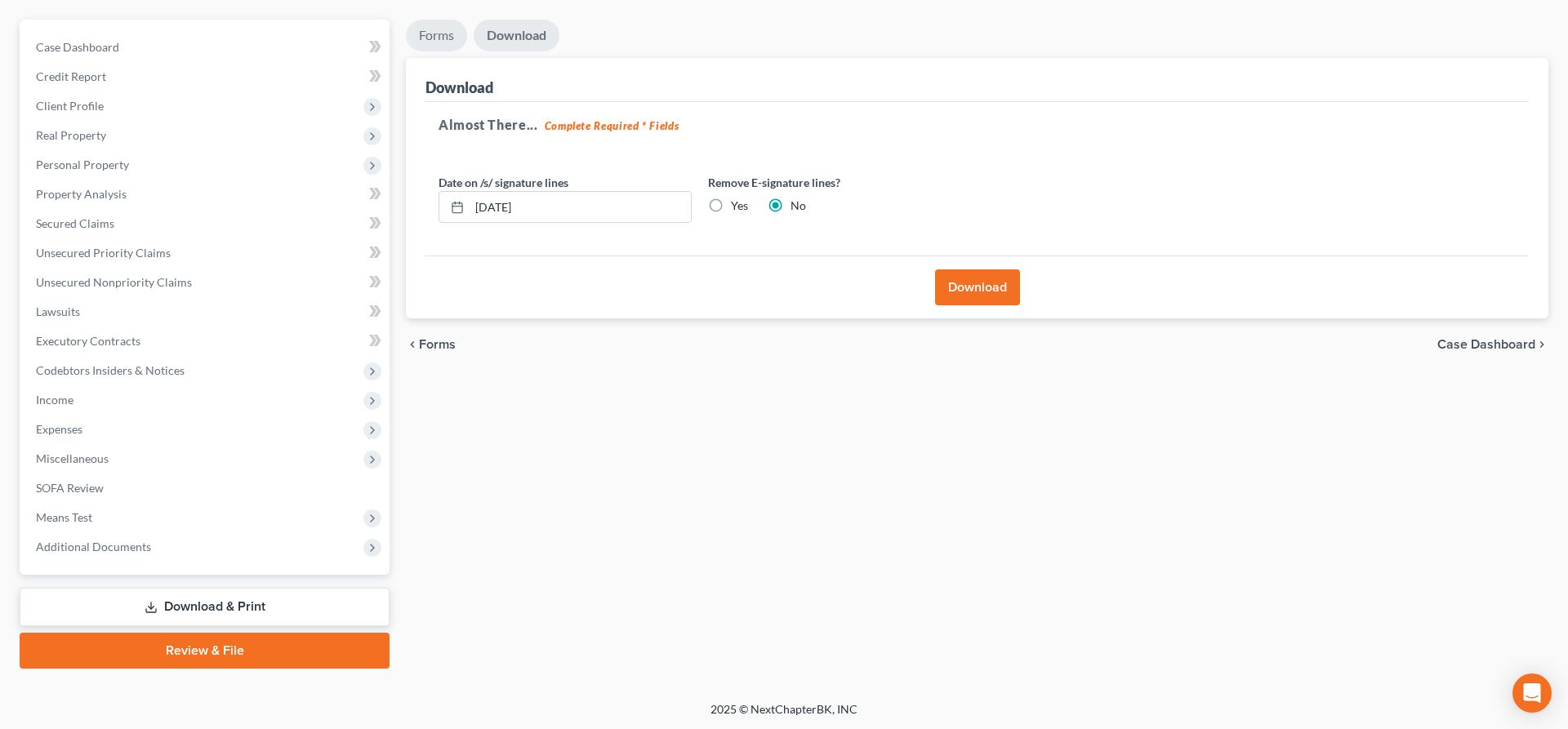
click at [439, 26] on link "Forms" at bounding box center [436, 35] width 61 height 32
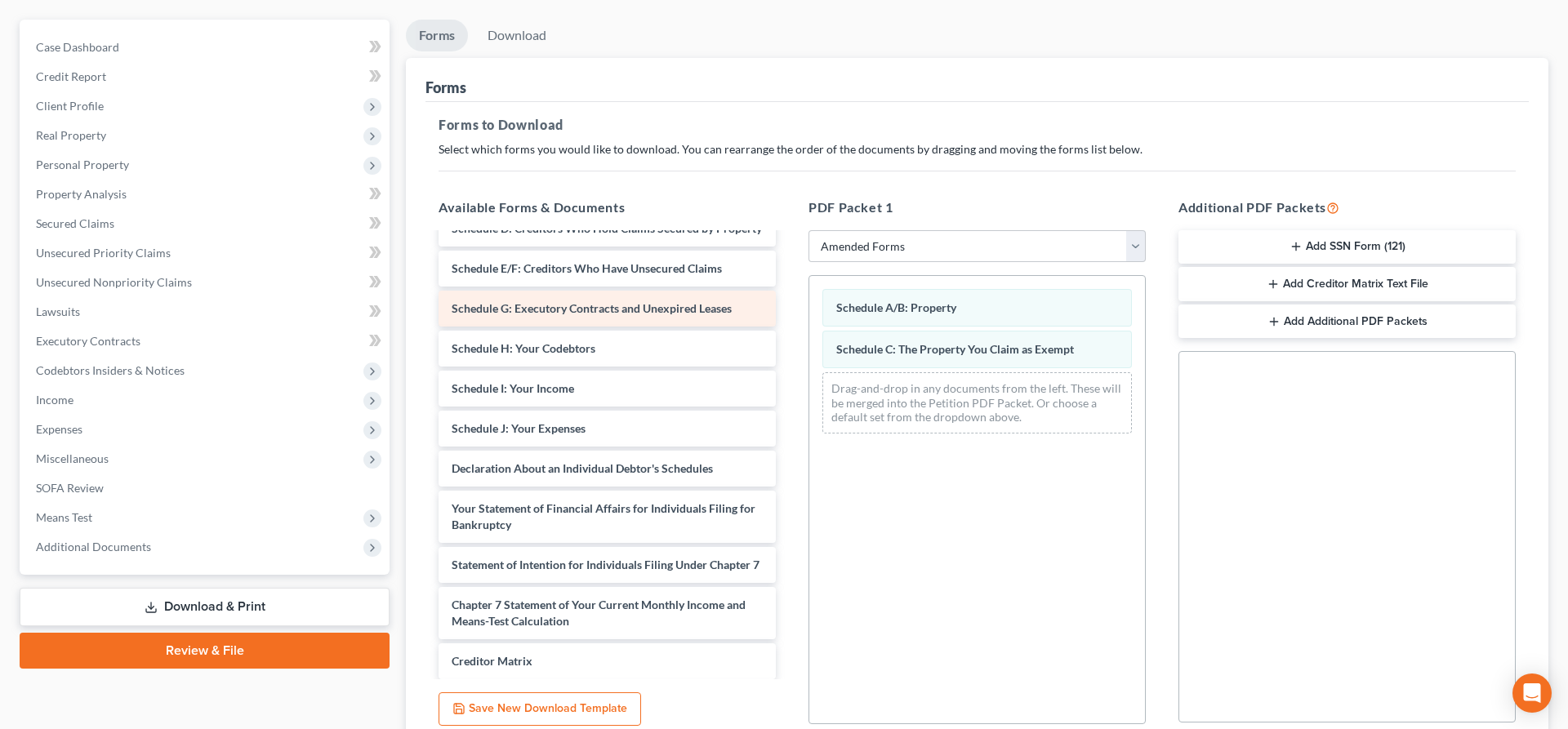
scroll to position [104, 0]
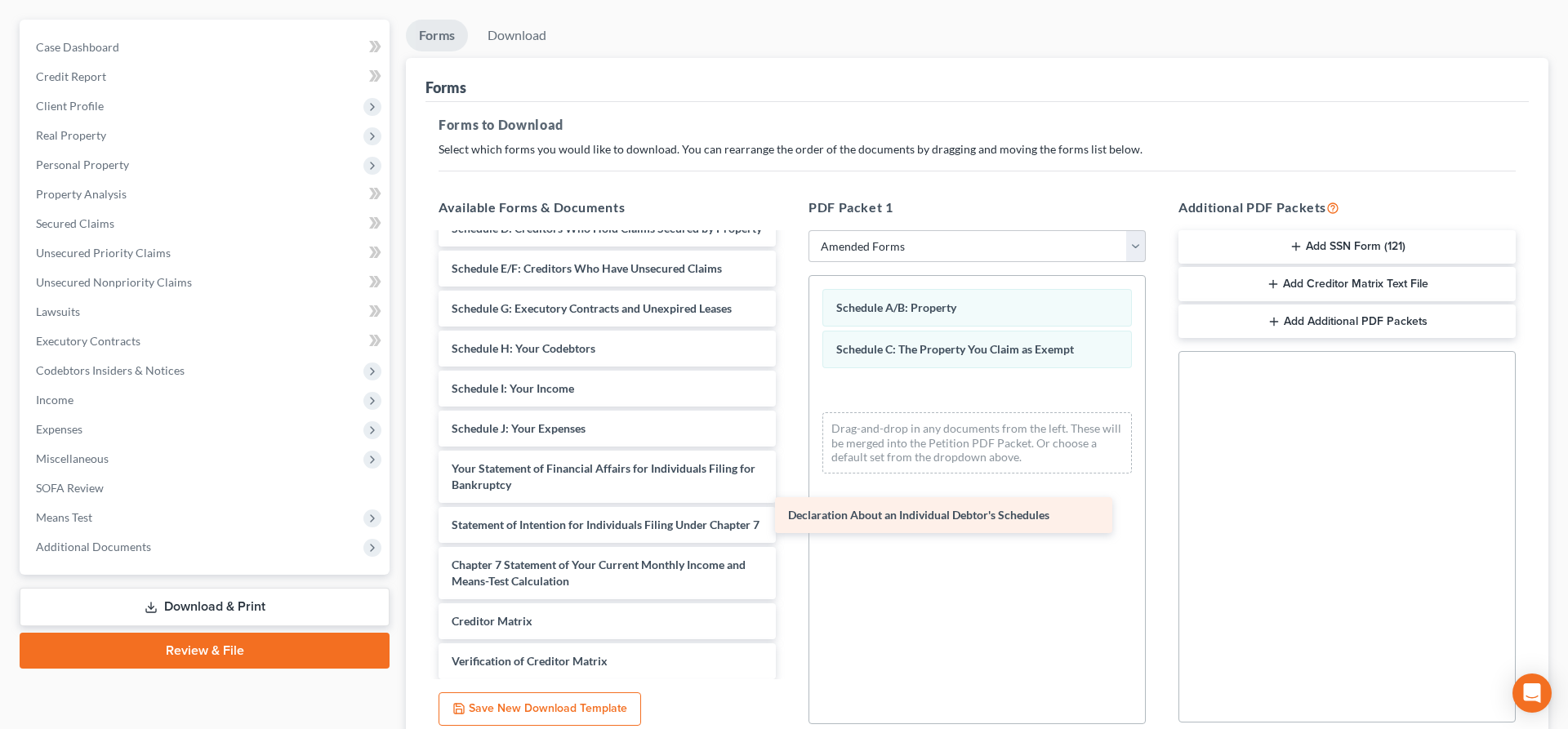
drag, startPoint x: 596, startPoint y: 473, endPoint x: 941, endPoint y: 521, distance: 348.3
click at [788, 521] on div "Declaration About an Individual Debtor's Schedules Voluntary Petition for Indiv…" at bounding box center [606, 453] width 363 height 645
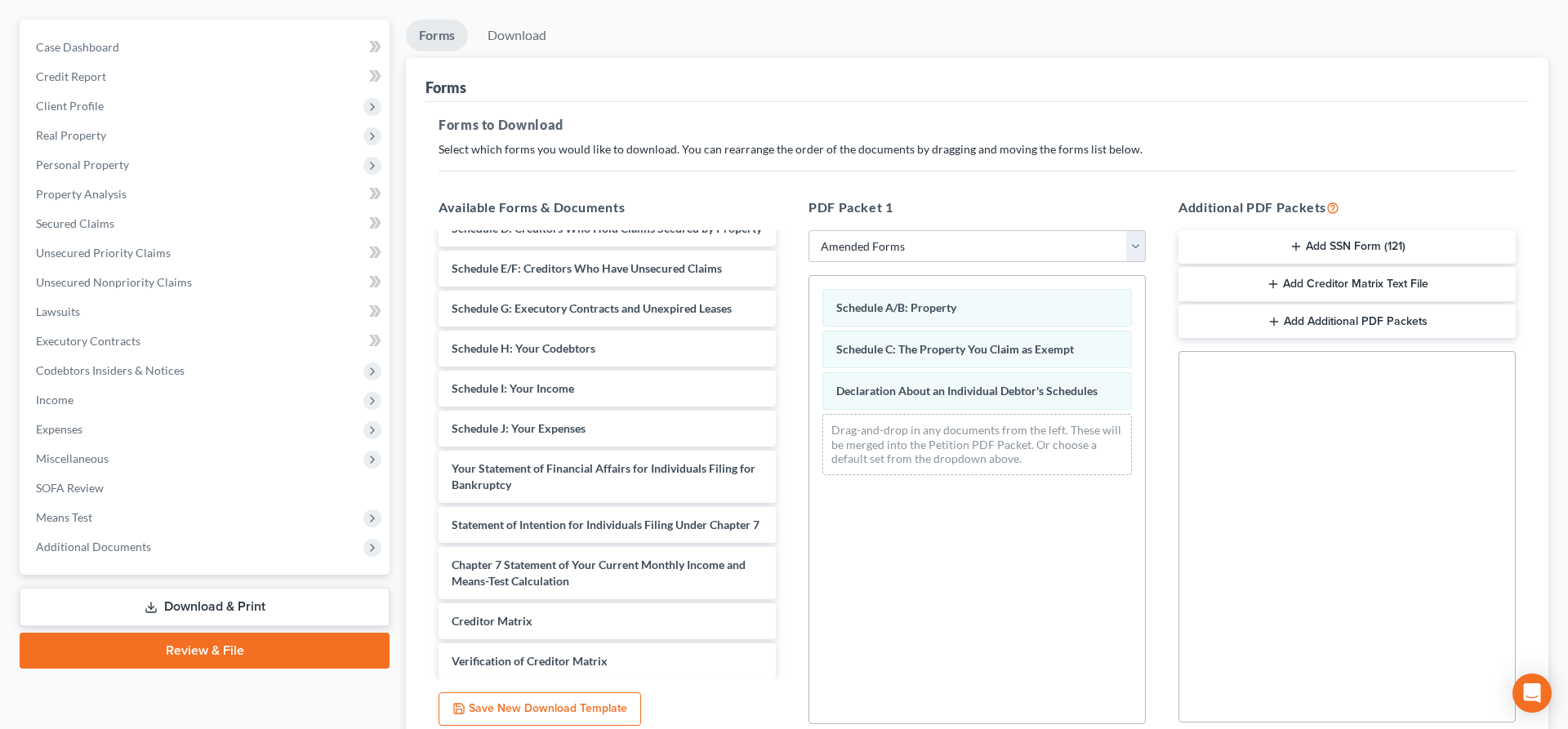
scroll to position [278, 0]
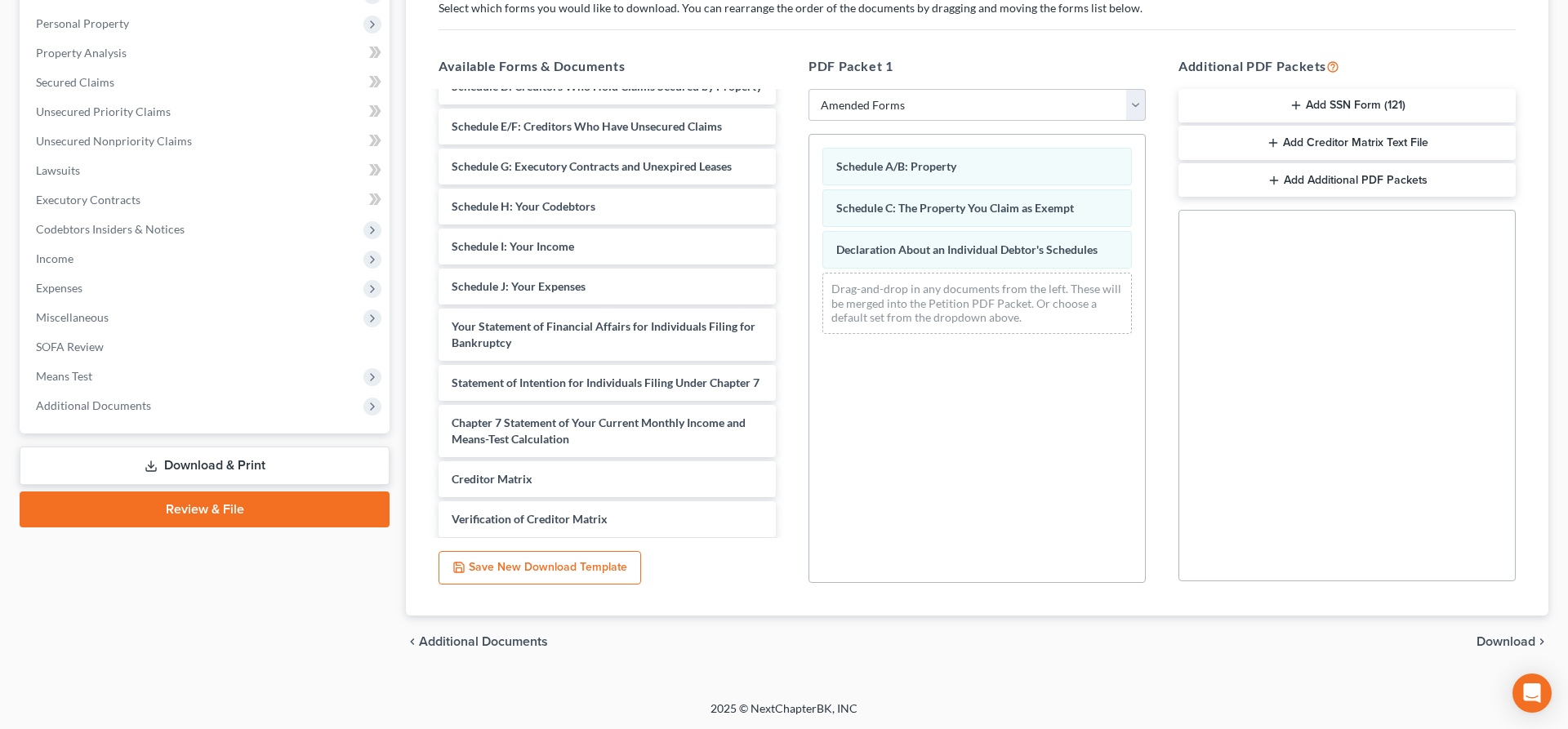
click at [1490, 639] on span "Download" at bounding box center [1506, 641] width 58 height 13
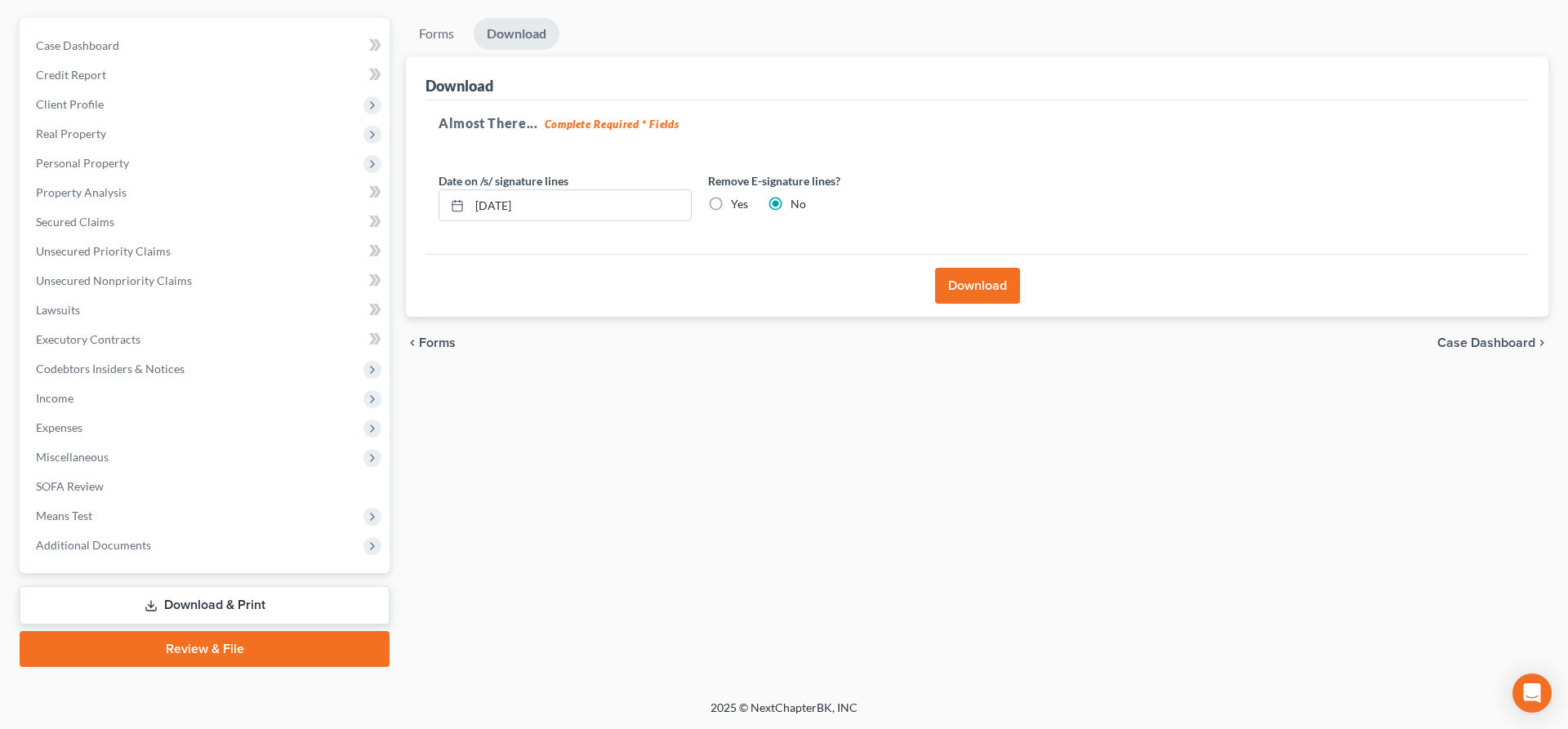
scroll to position [137, 0]
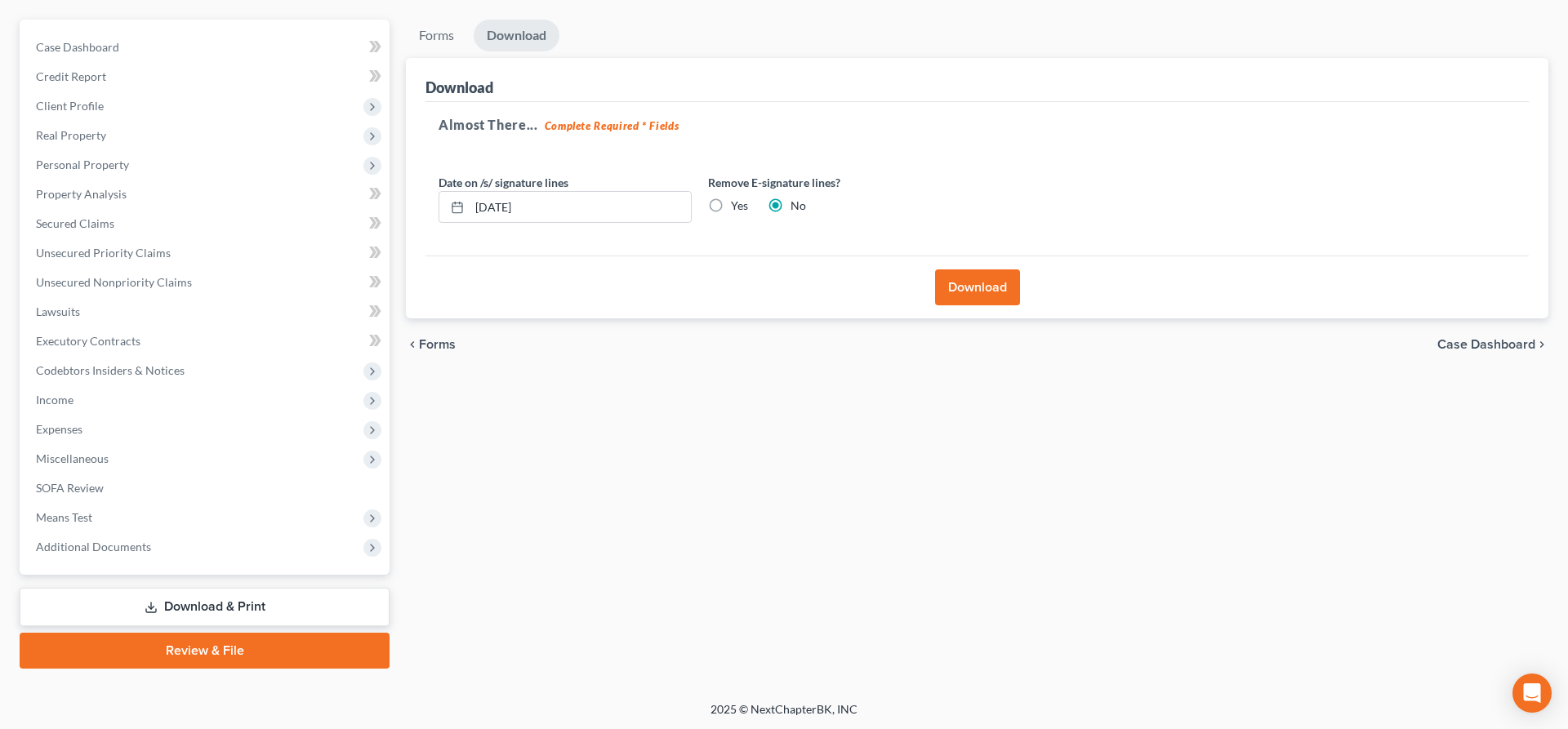
click at [731, 200] on label "Yes" at bounding box center [740, 205] width 18 height 17
click at [738, 200] on input "Yes" at bounding box center [743, 202] width 11 height 11
radio input "true"
radio input "false"
drag, startPoint x: 650, startPoint y: 208, endPoint x: 450, endPoint y: 223, distance: 200.6
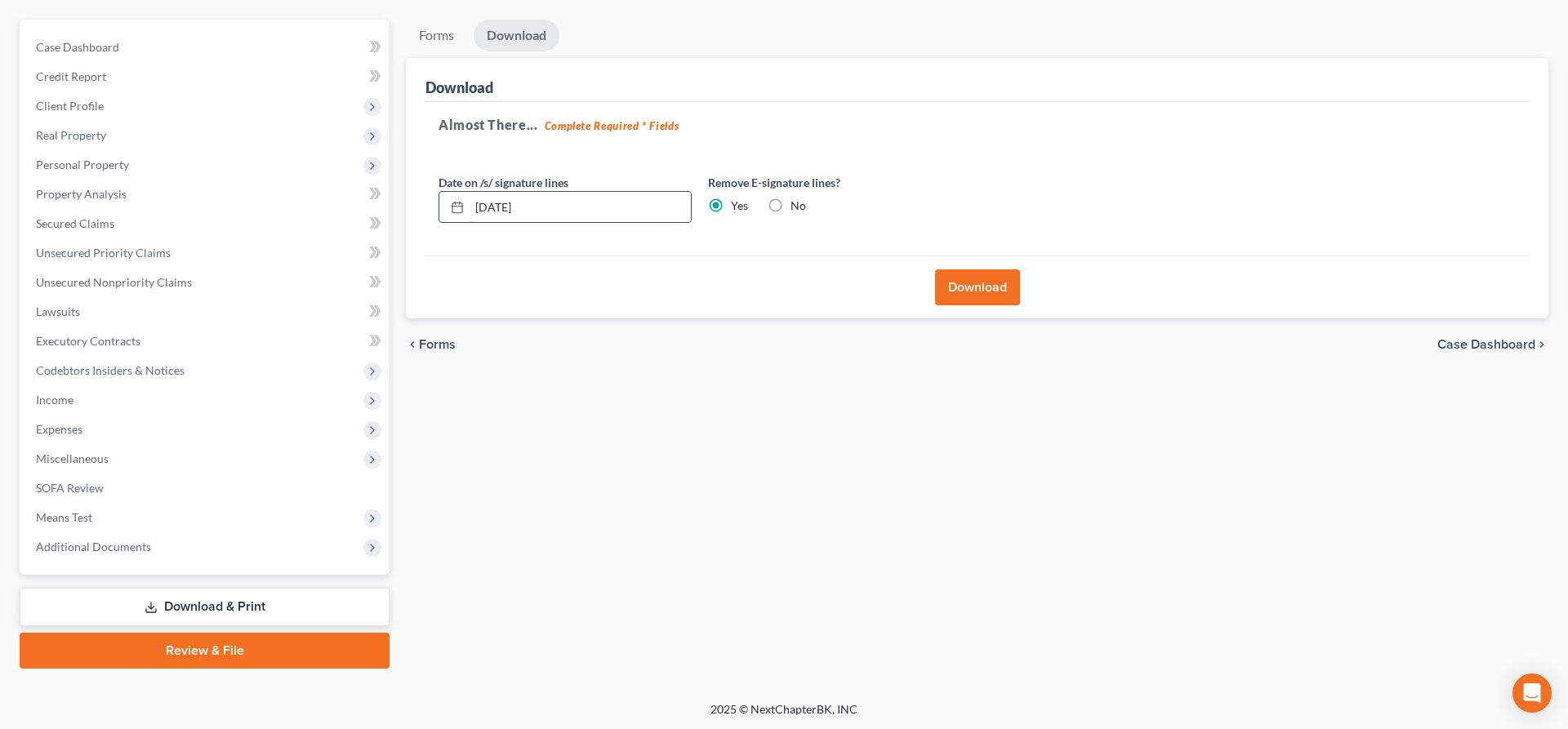
click at [469, 223] on input "[DATE]" at bounding box center [579, 207] width 221 height 31
click at [960, 292] on button "Download" at bounding box center [977, 287] width 85 height 36
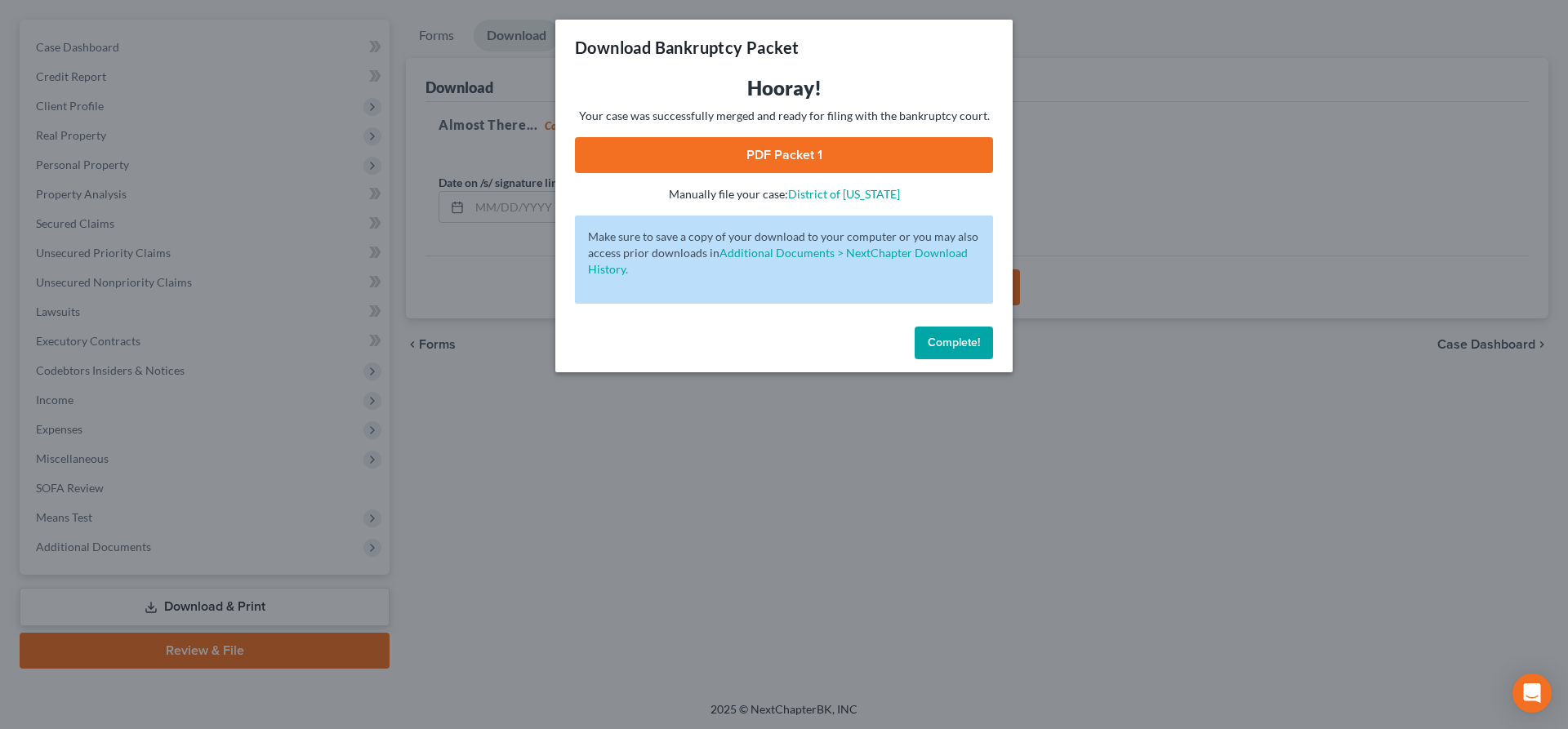
click at [910, 170] on link "PDF Packet 1" at bounding box center [784, 155] width 419 height 36
